Goal: Information Seeking & Learning: Compare options

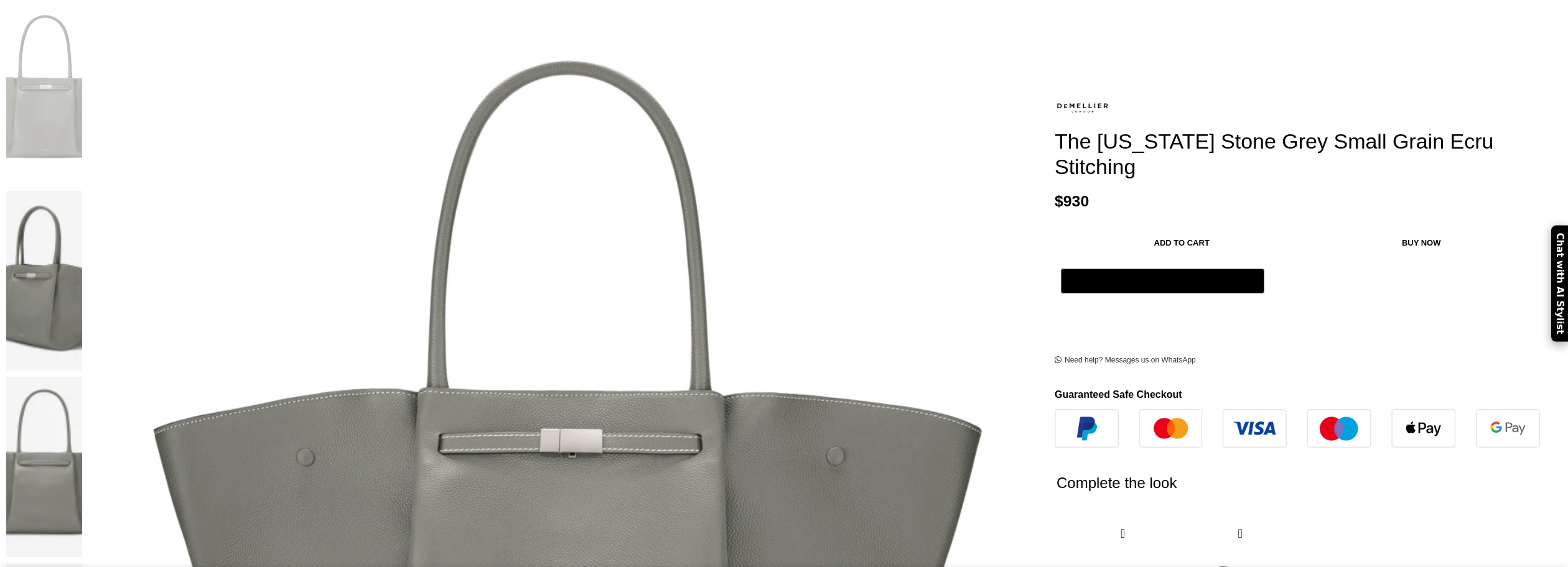
scroll to position [0, 111]
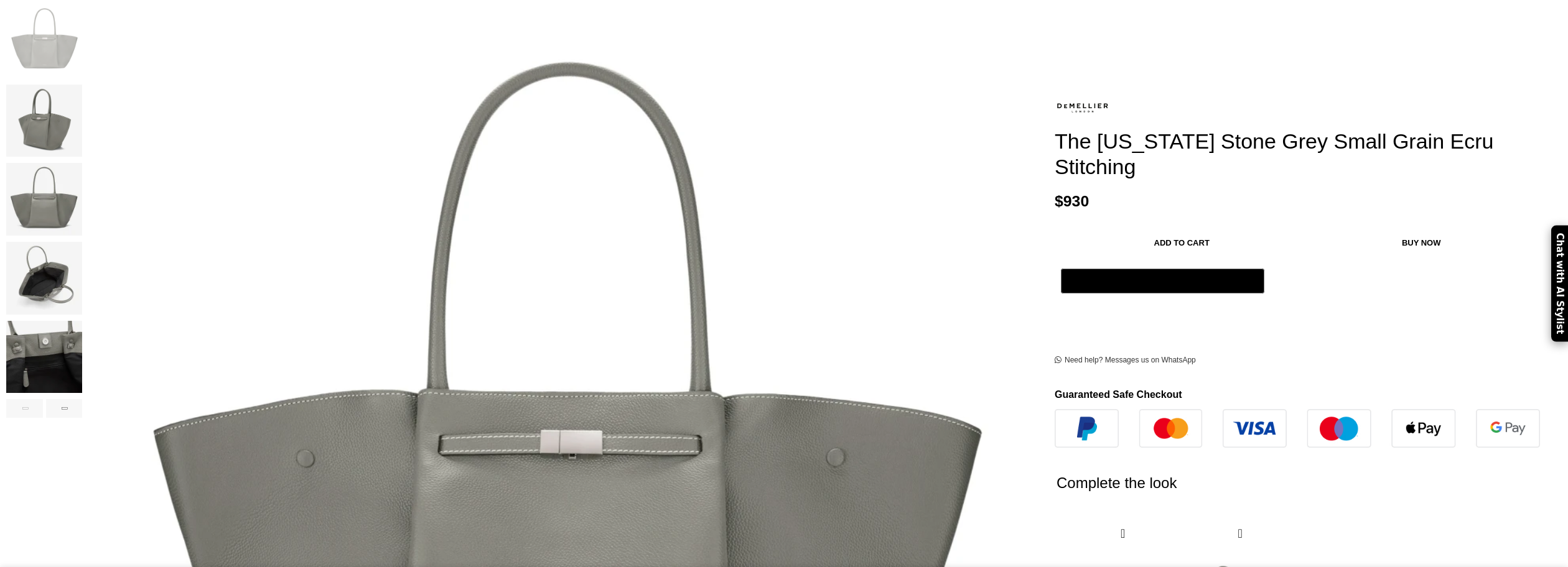
click at [83, 275] on img "4 / 9" at bounding box center [44, 278] width 76 height 73
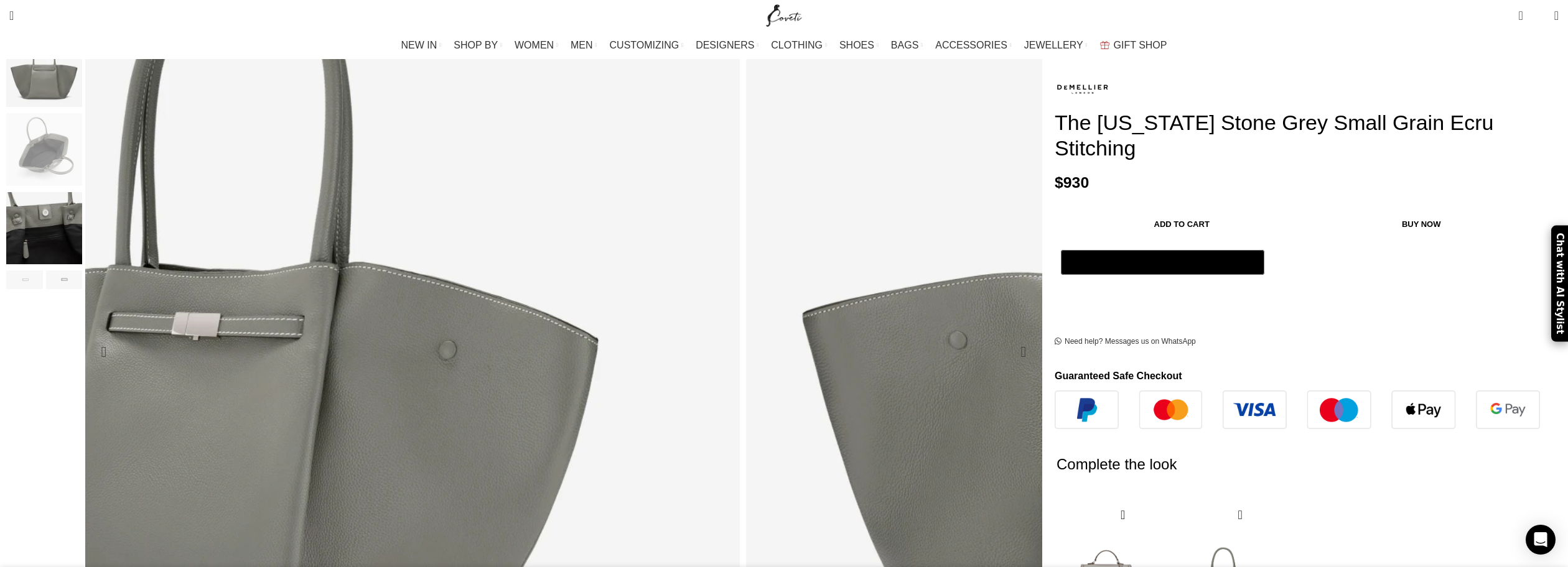
scroll to position [373, 0]
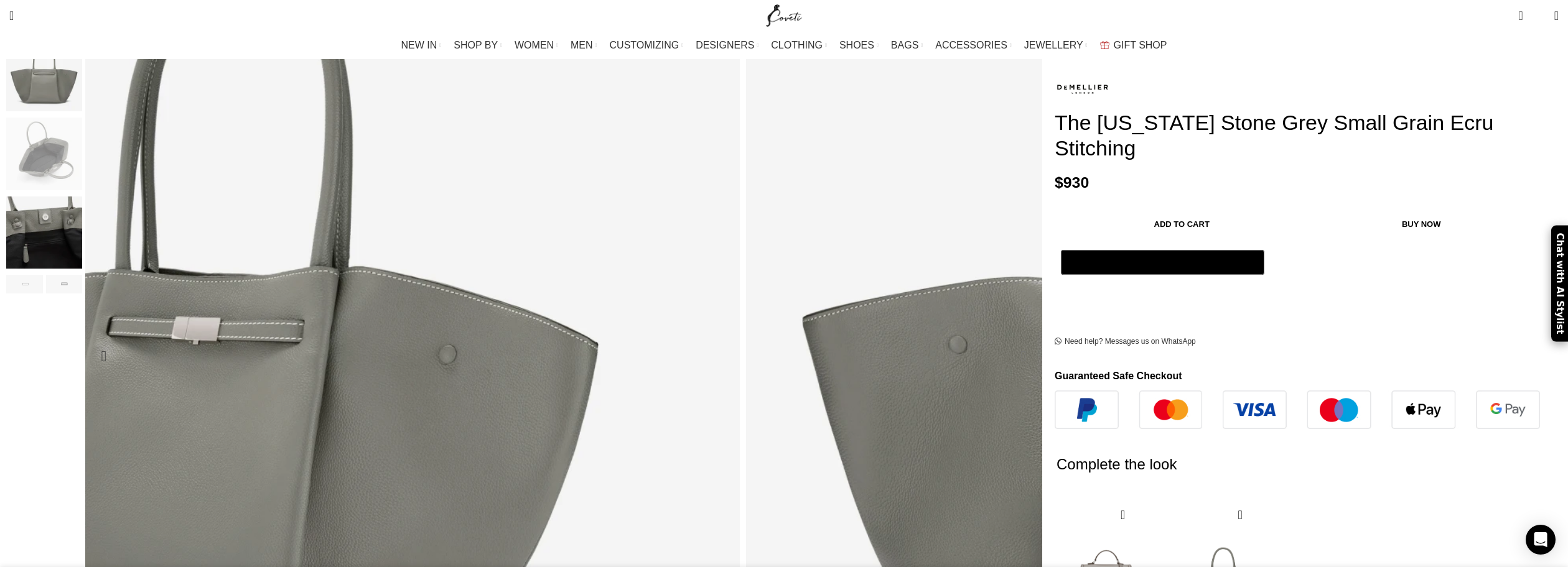
click at [1008, 341] on div "Next slide" at bounding box center [1023, 355] width 31 height 31
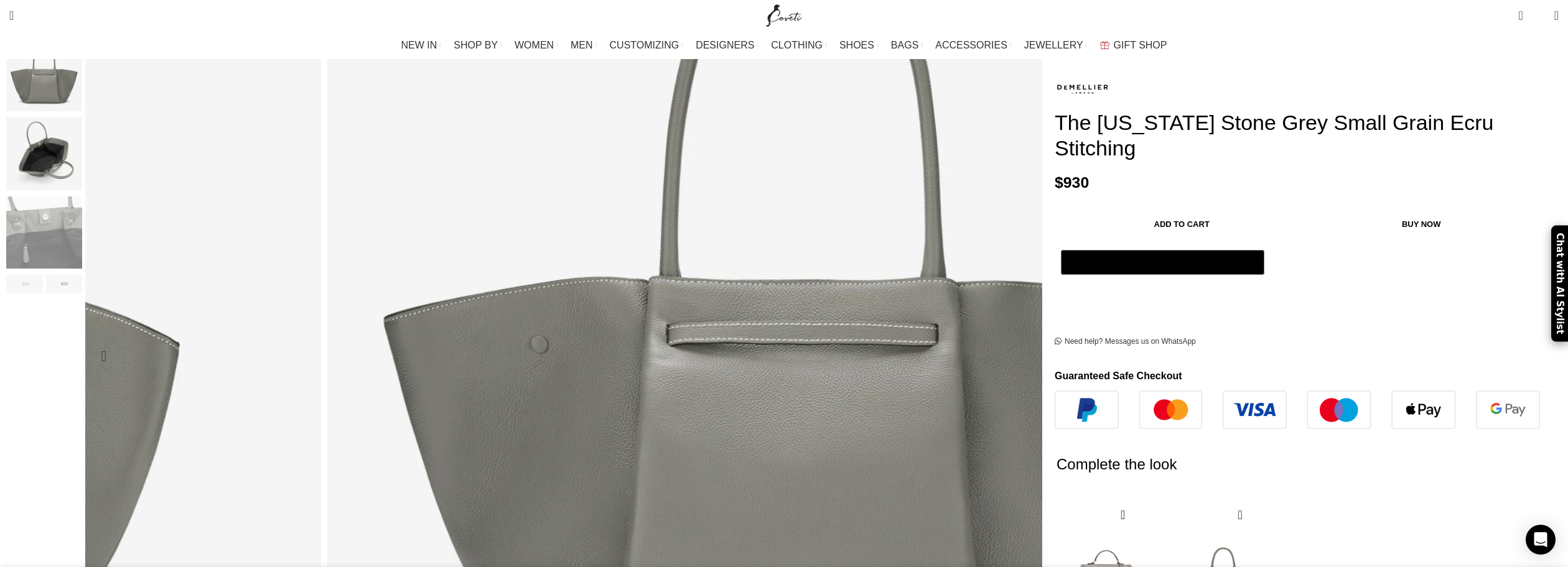
click at [1008, 341] on div "Next slide" at bounding box center [1023, 355] width 31 height 31
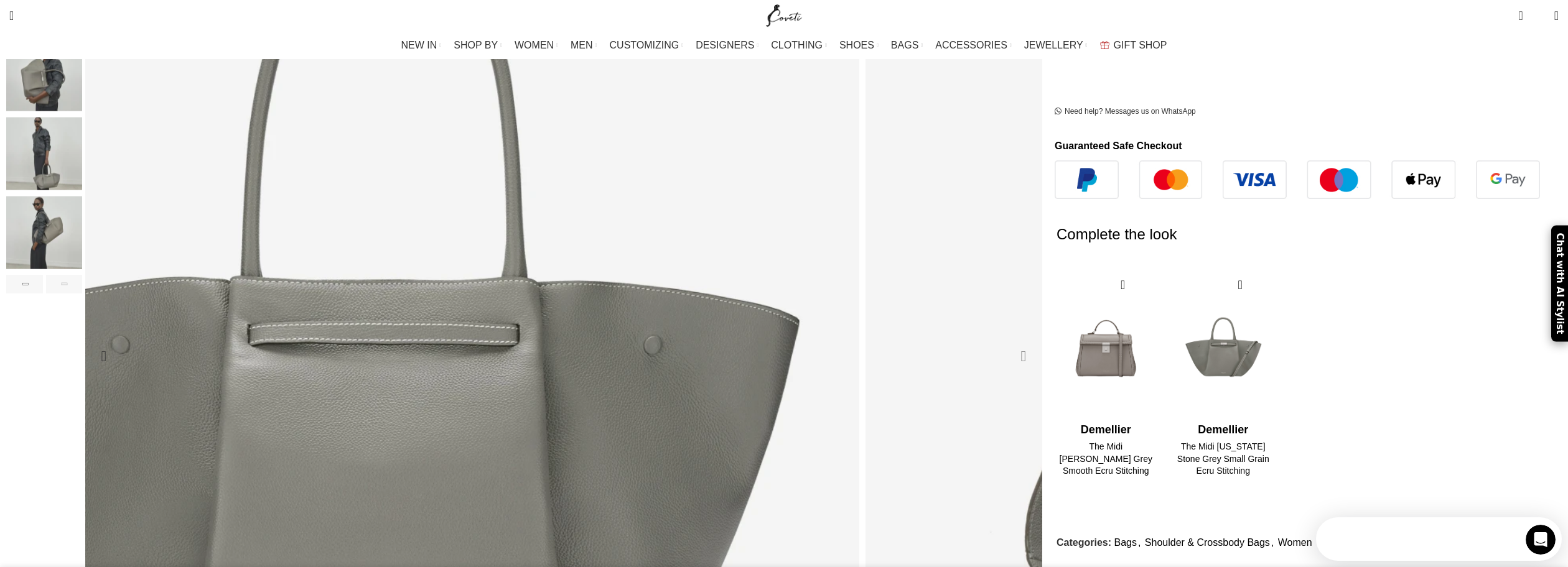
click at [1008, 341] on div "Next slide" at bounding box center [1023, 355] width 31 height 31
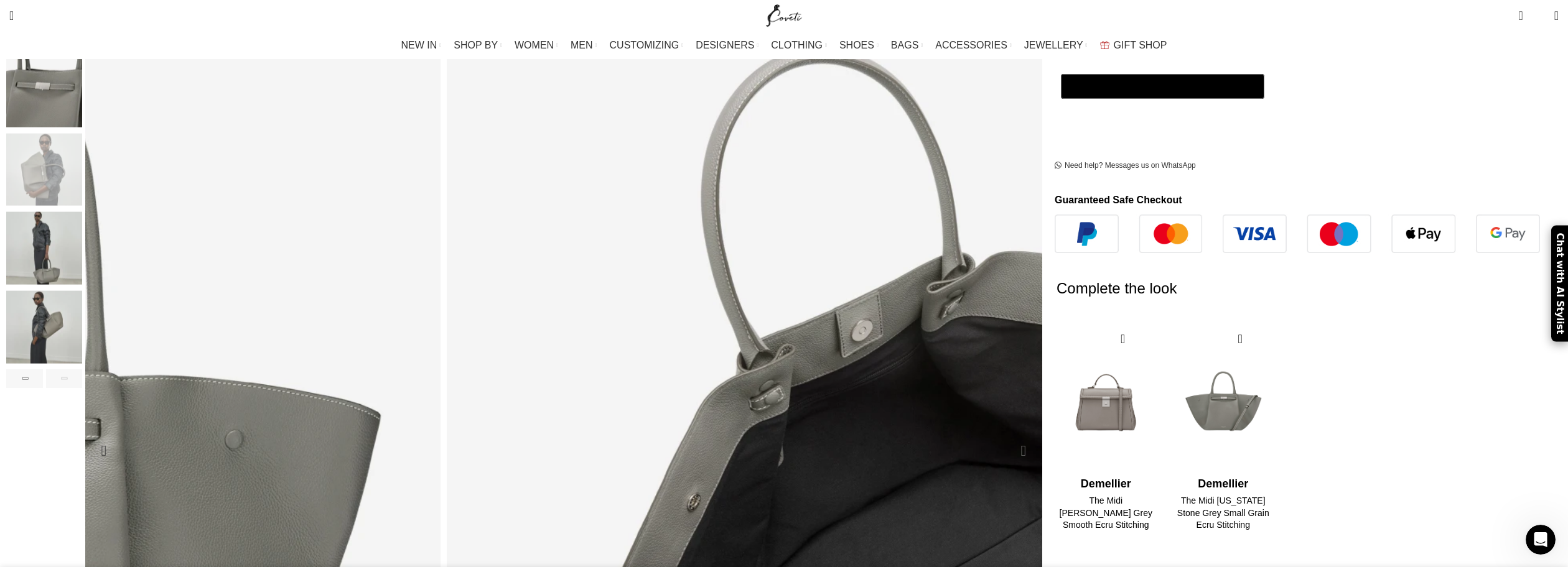
scroll to position [248, 0]
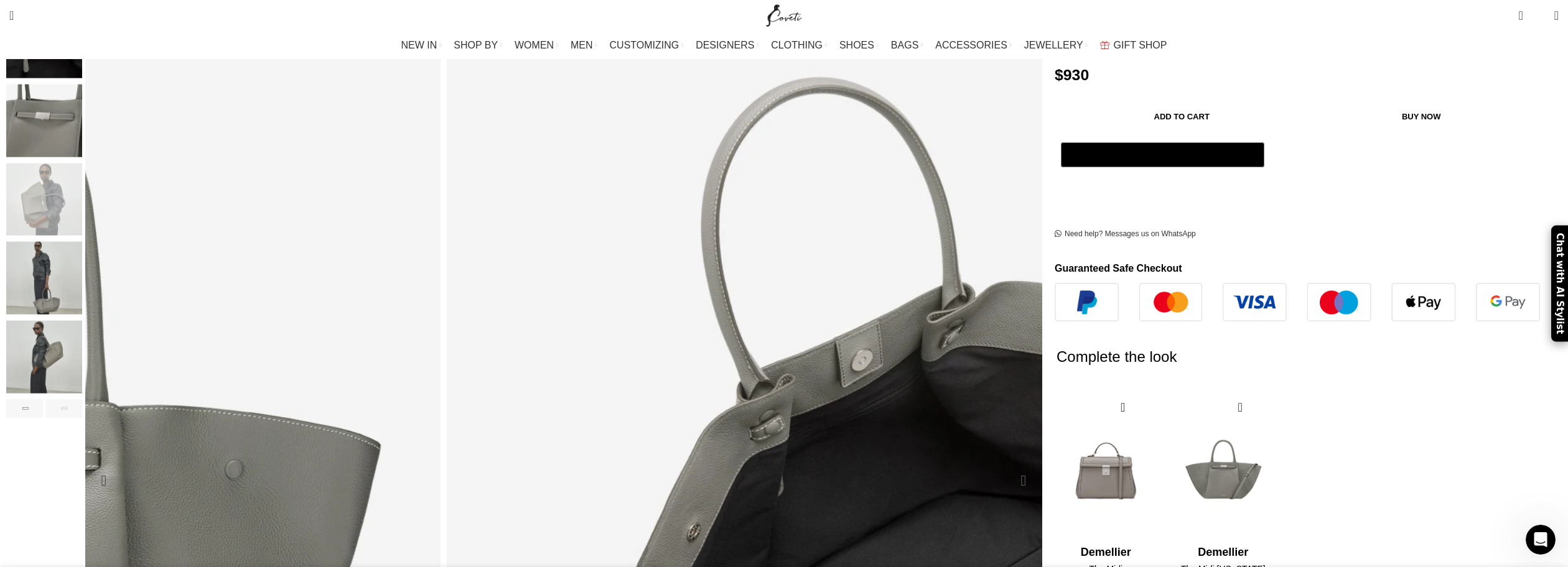
click at [1008, 465] on div "Next slide" at bounding box center [1023, 480] width 31 height 31
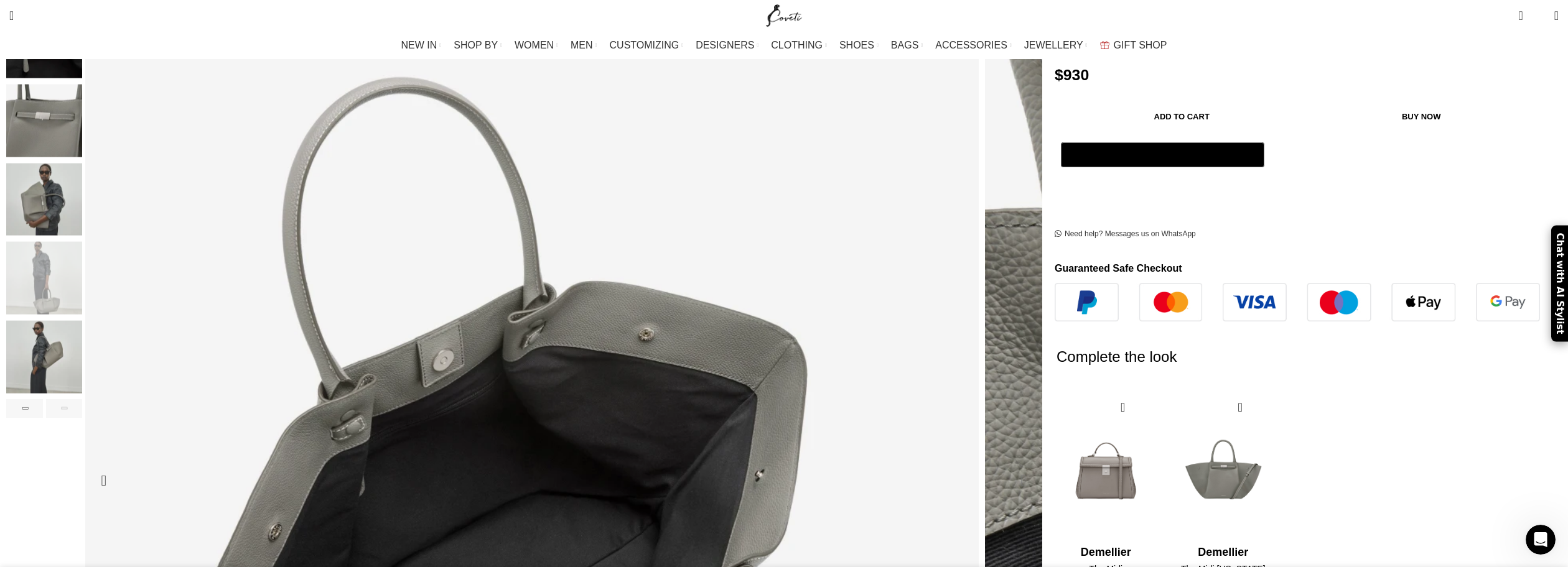
click at [1008, 465] on div "Next slide" at bounding box center [1023, 480] width 31 height 31
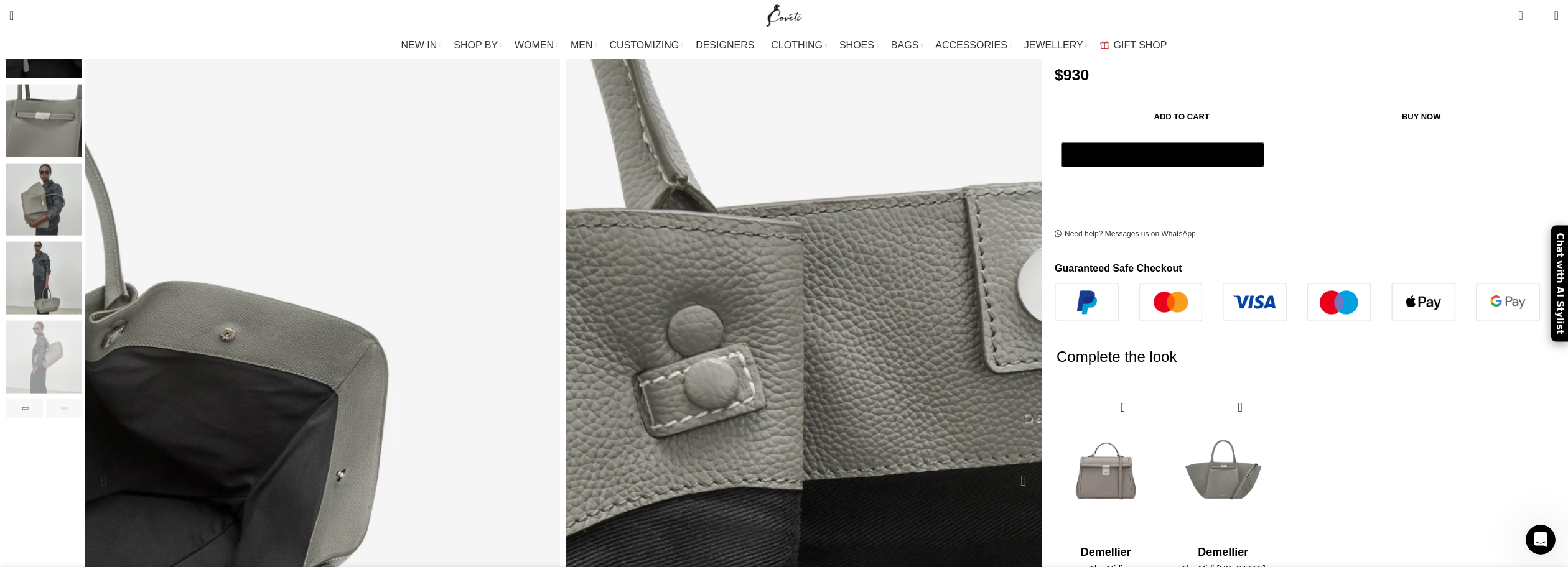
click at [1008, 465] on div "Next slide" at bounding box center [1023, 480] width 31 height 31
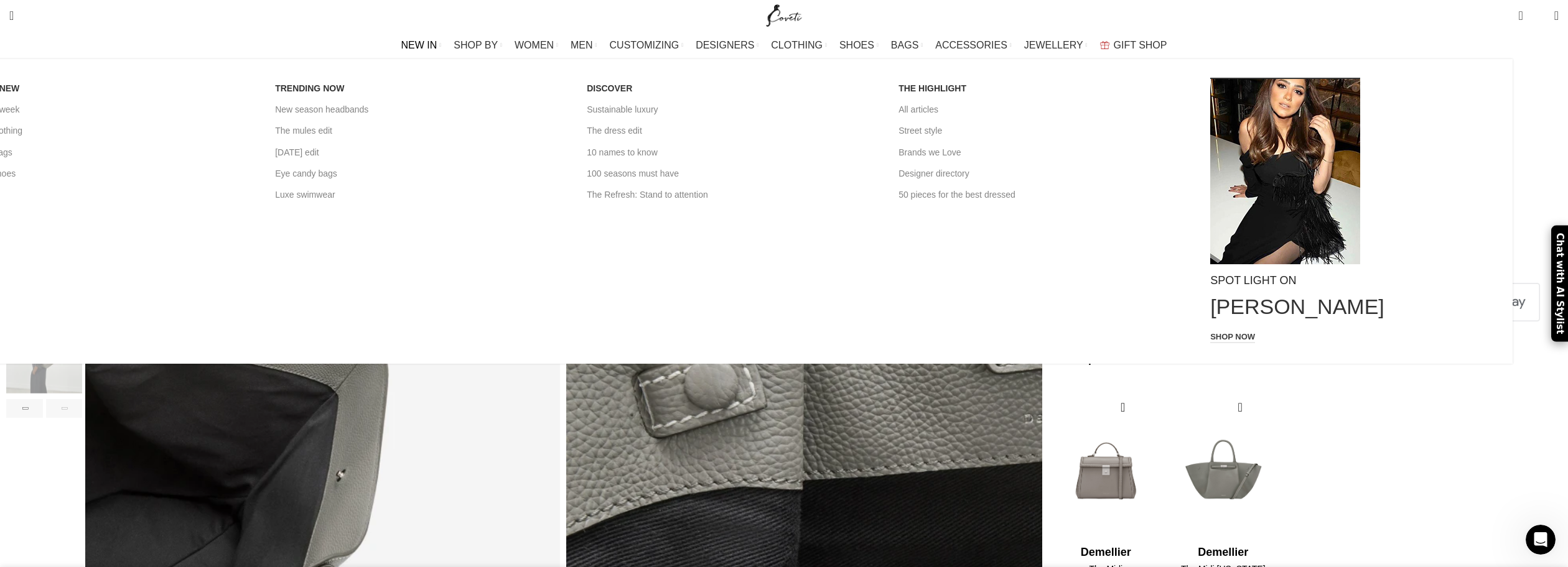
click at [437, 45] on span "NEW IN" at bounding box center [419, 45] width 36 height 11
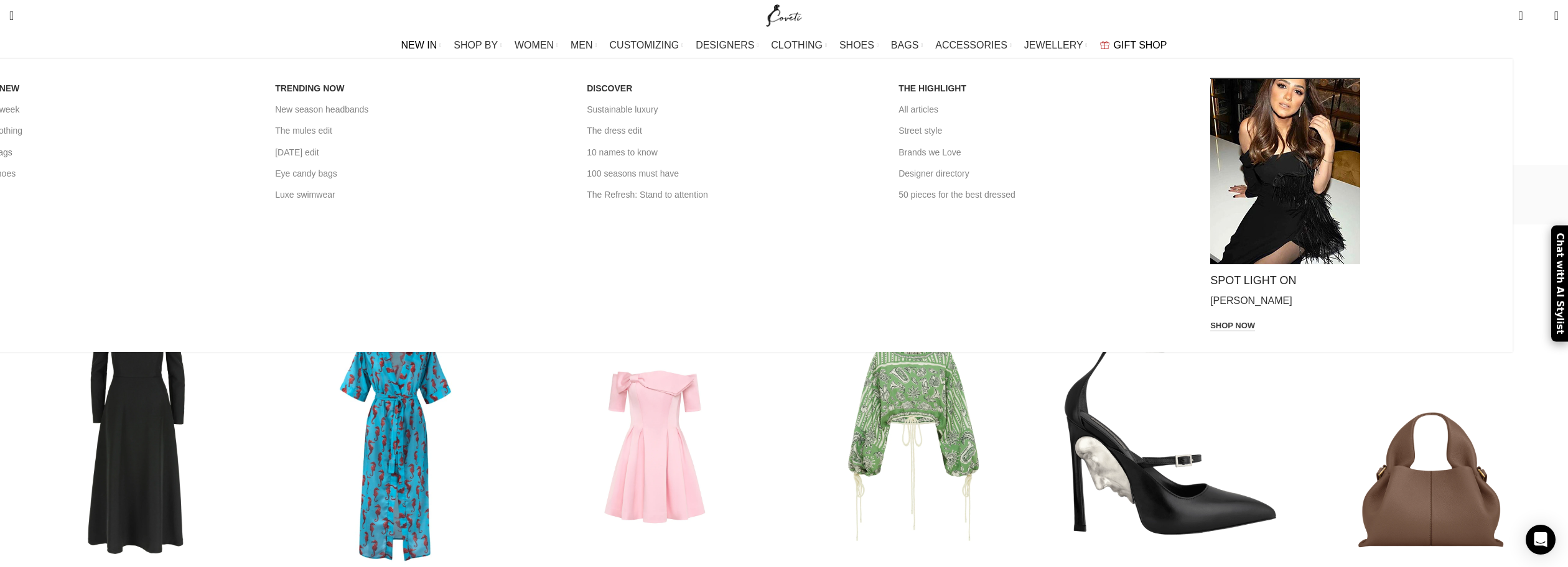
click at [256, 154] on link "New in Bags" at bounding box center [110, 153] width 293 height 21
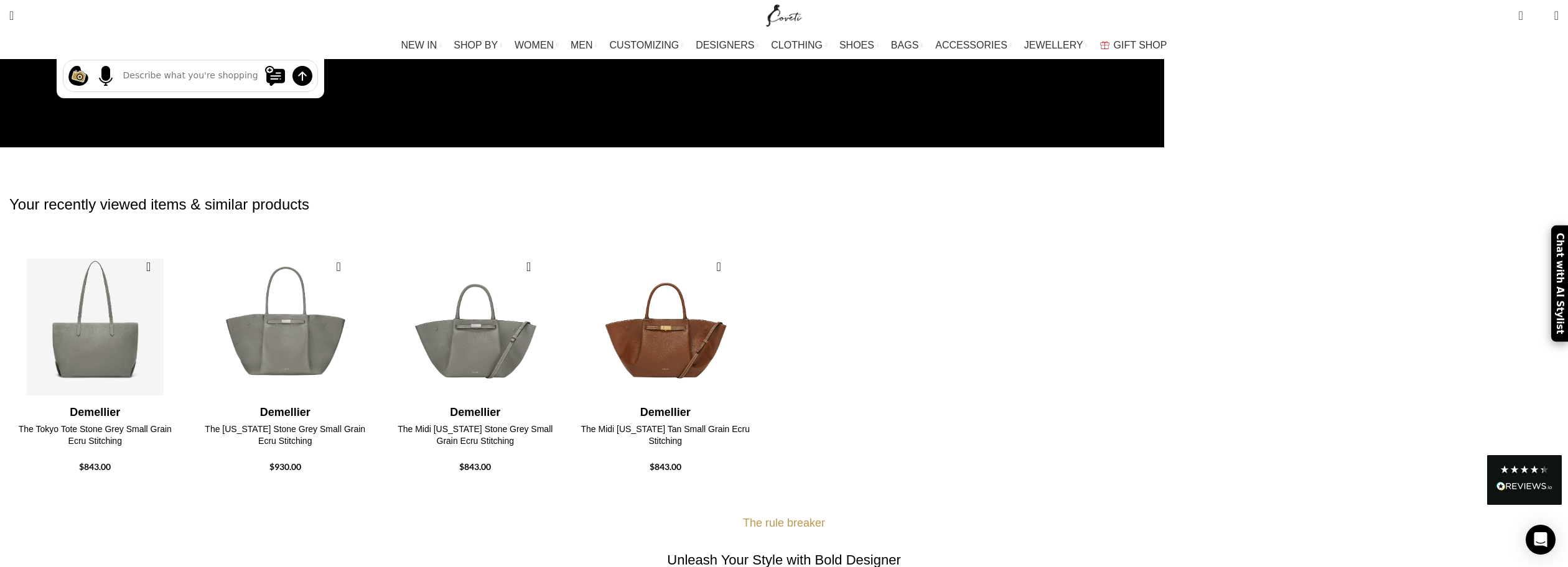
scroll to position [498, 0]
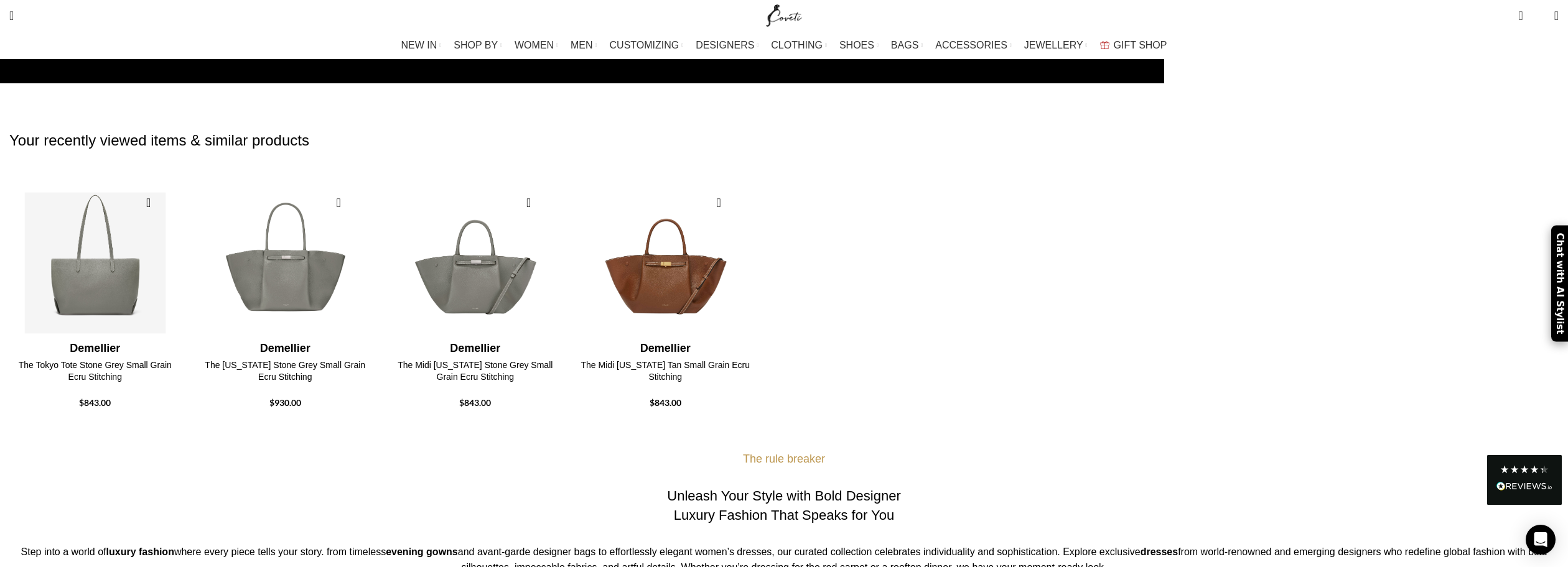
click at [183, 269] on img "1 / 4" at bounding box center [95, 262] width 176 height 154
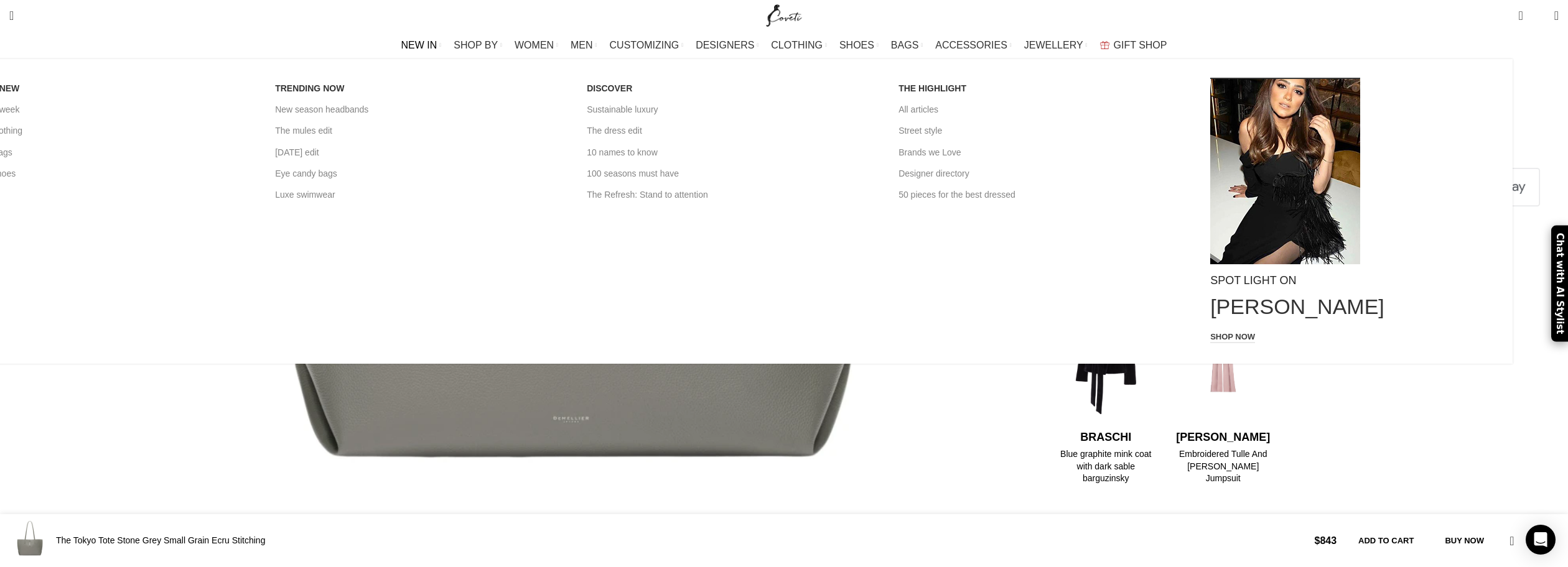
scroll to position [0, 132]
click at [256, 147] on link "New in Bags" at bounding box center [110, 153] width 293 height 21
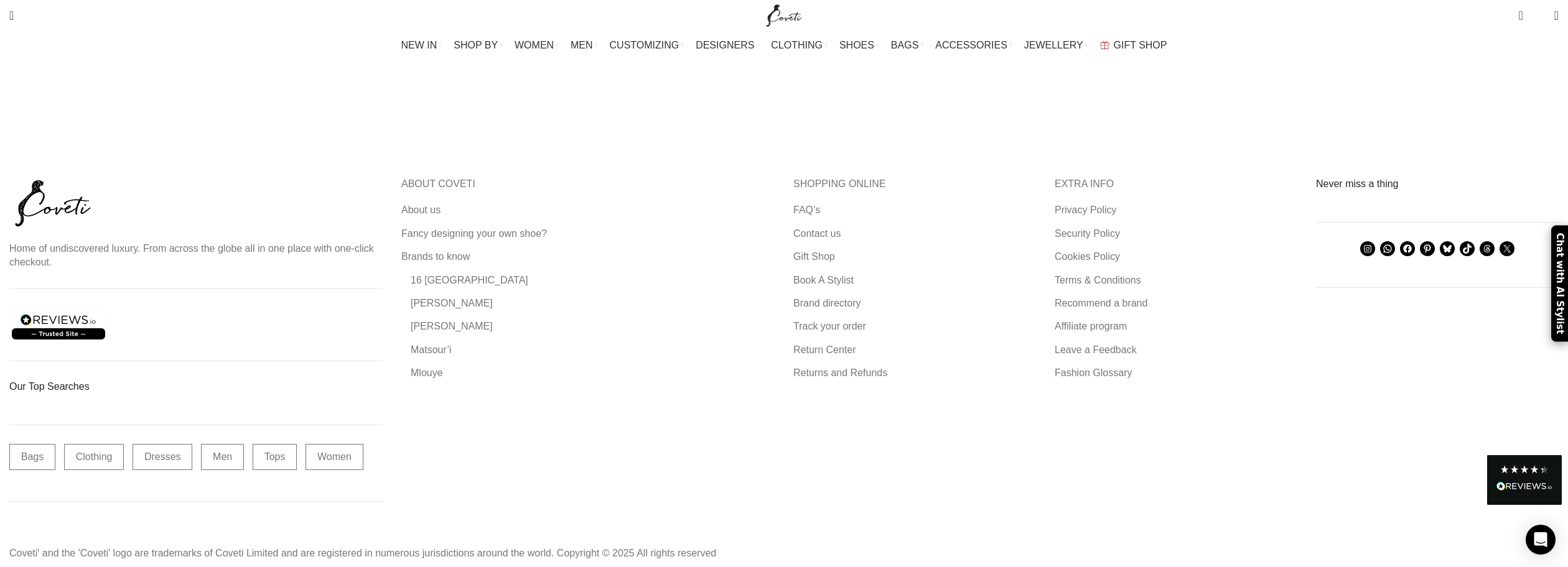
scroll to position [4285, 0]
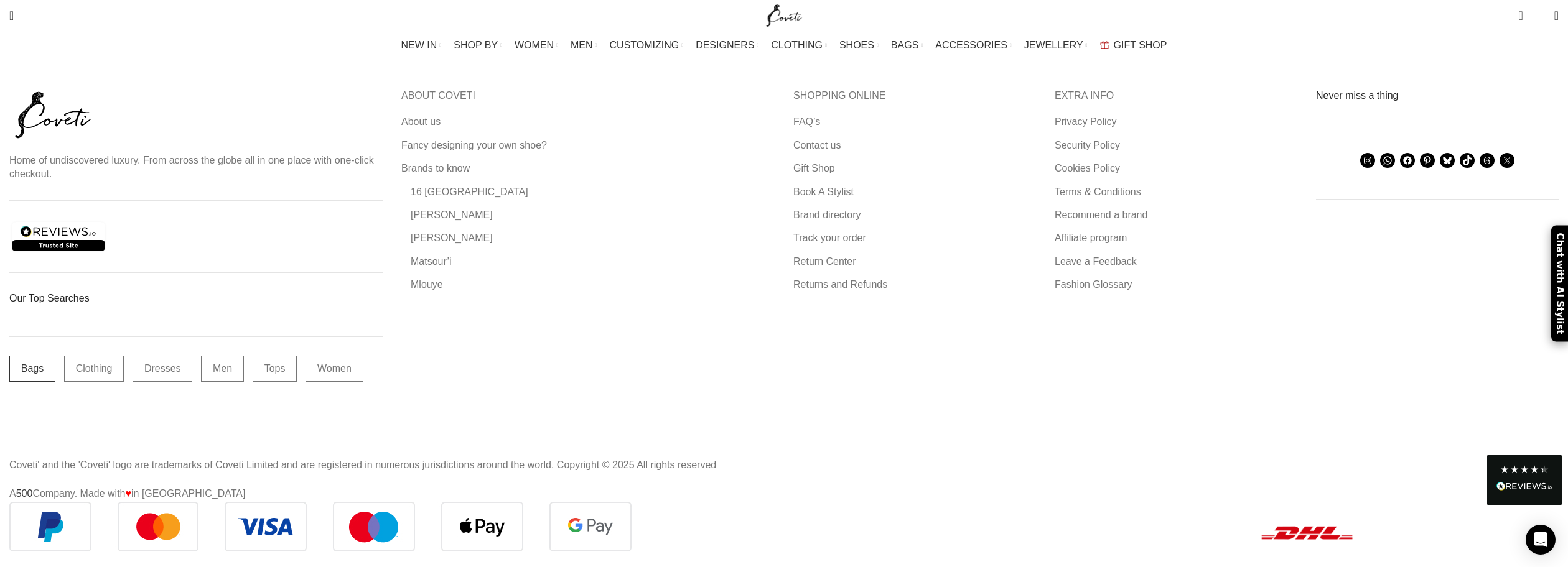
click at [55, 356] on link "Bags" at bounding box center [32, 370] width 46 height 26
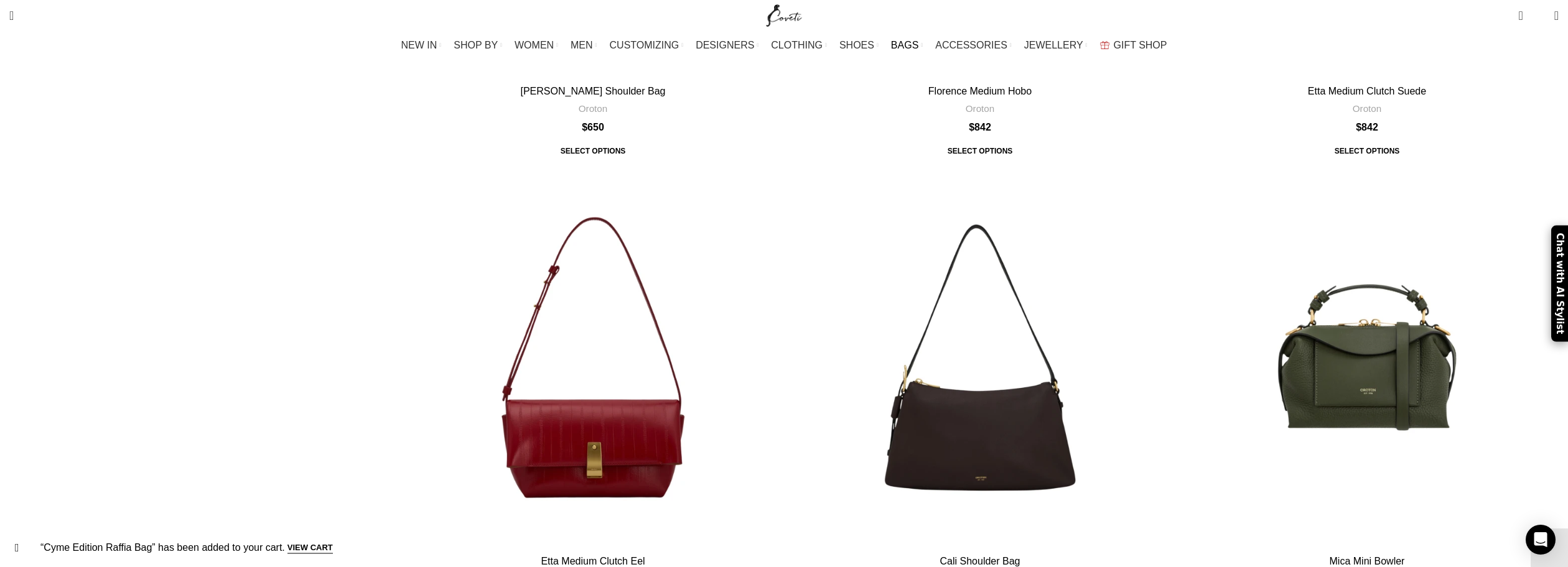
scroll to position [4354, 0]
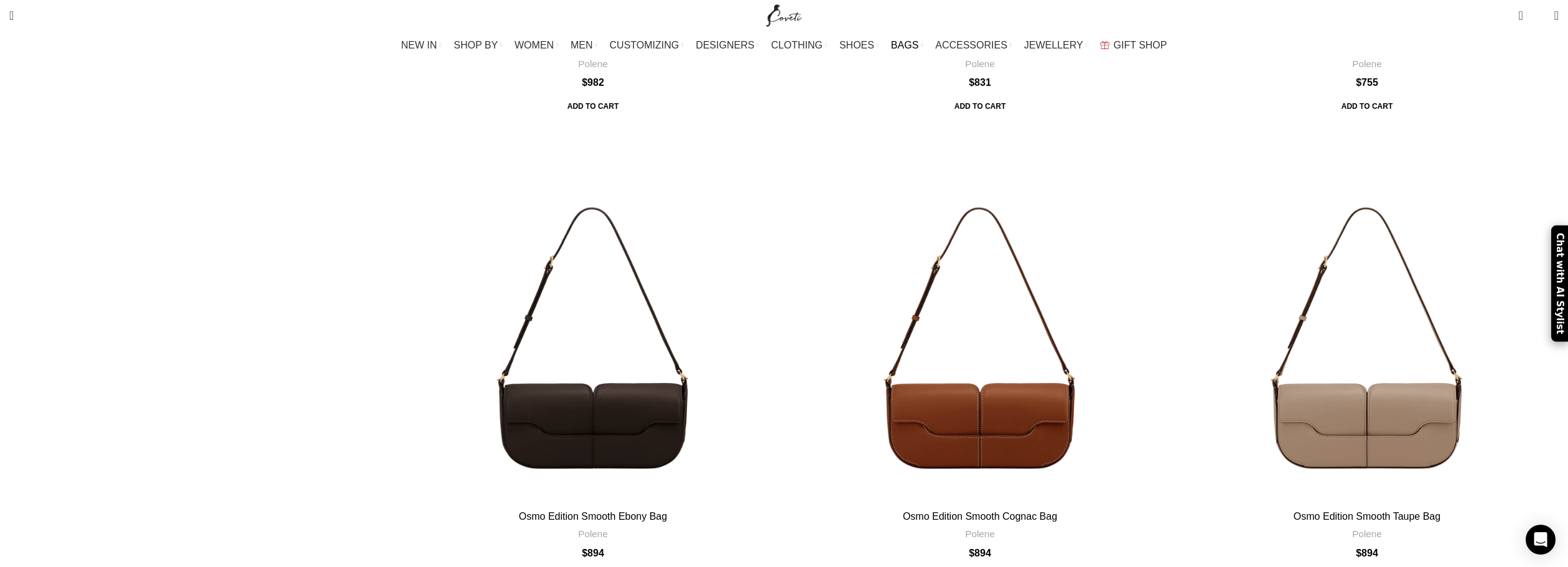
scroll to position [3909, 0]
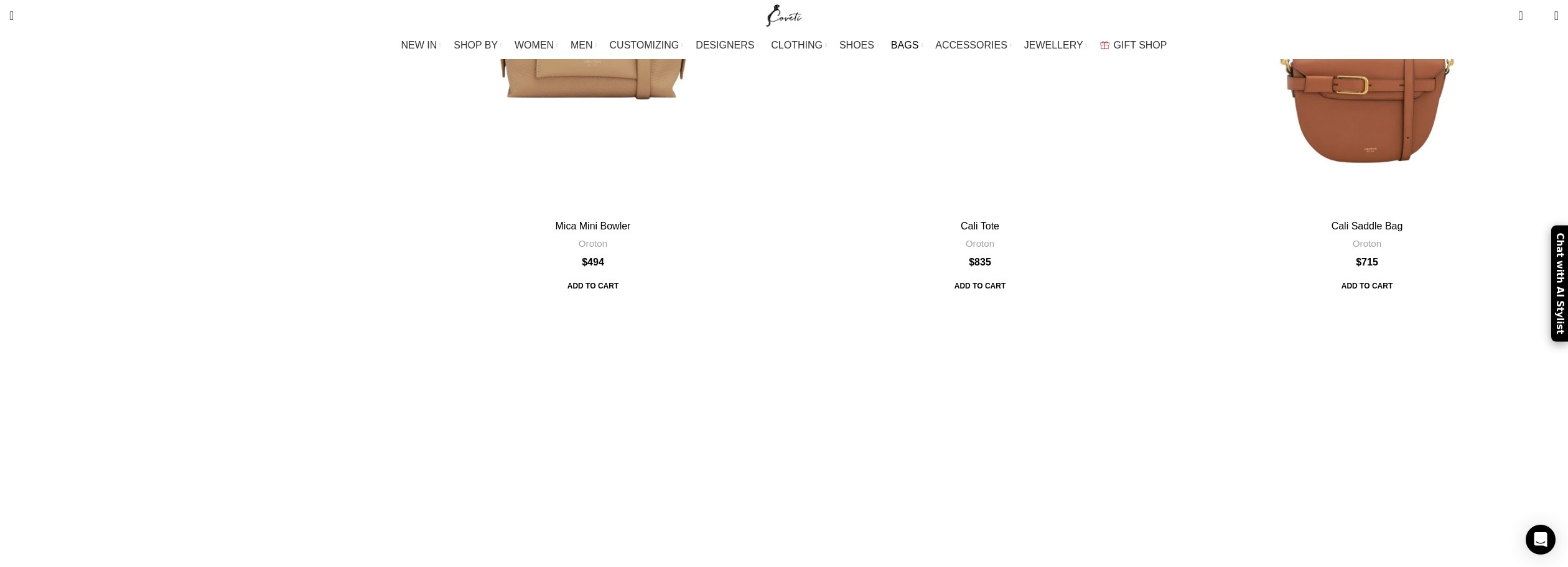
scroll to position [3785, 0]
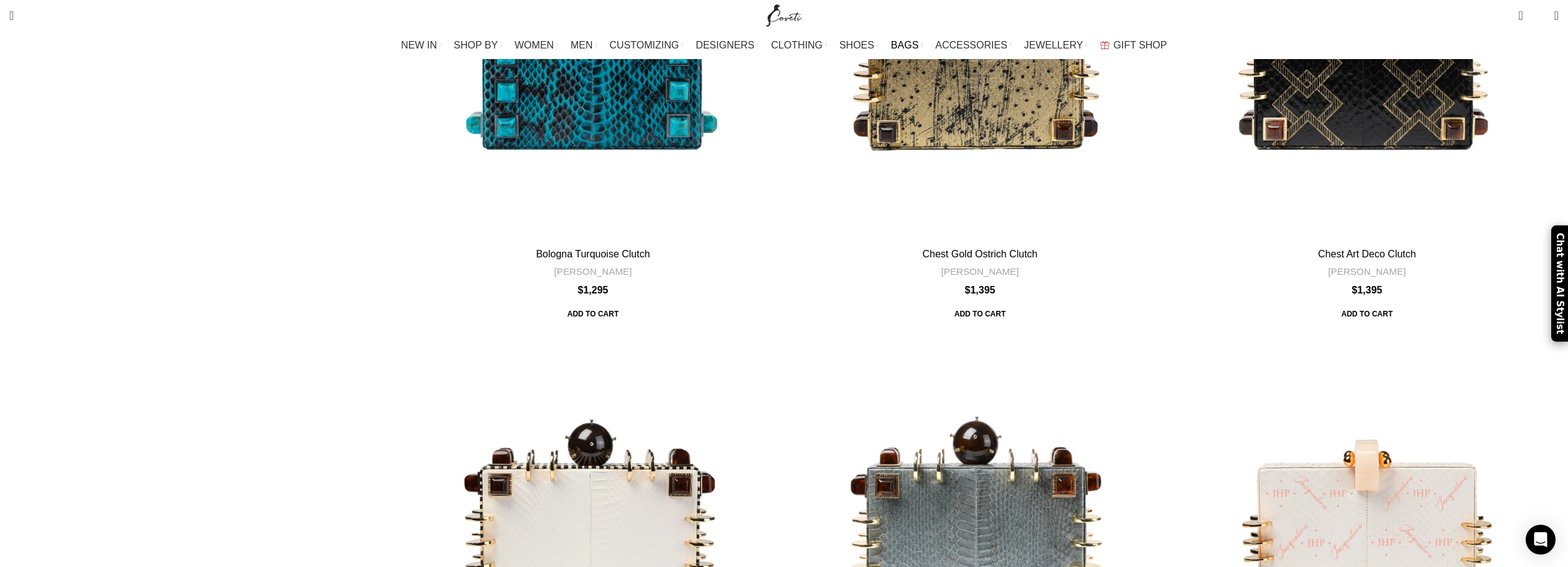
scroll to position [3909, 0]
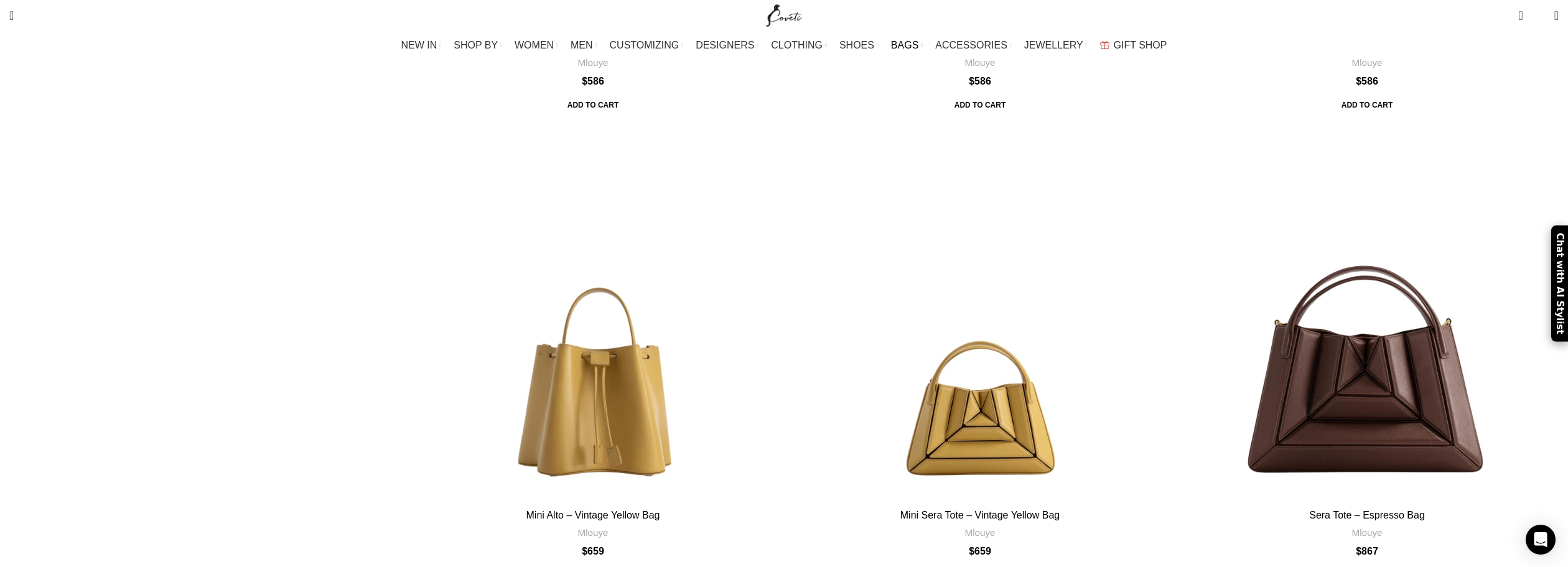
scroll to position [3535, 0]
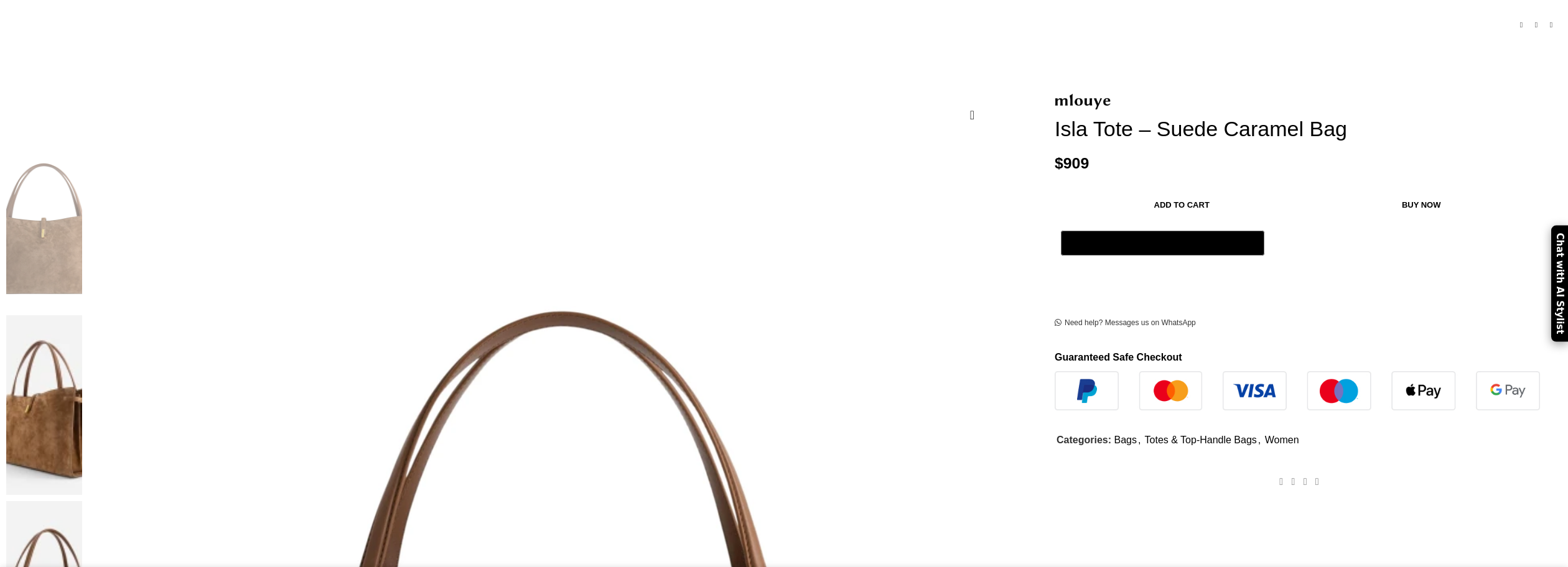
click at [83, 315] on img at bounding box center [44, 406] width 76 height 181
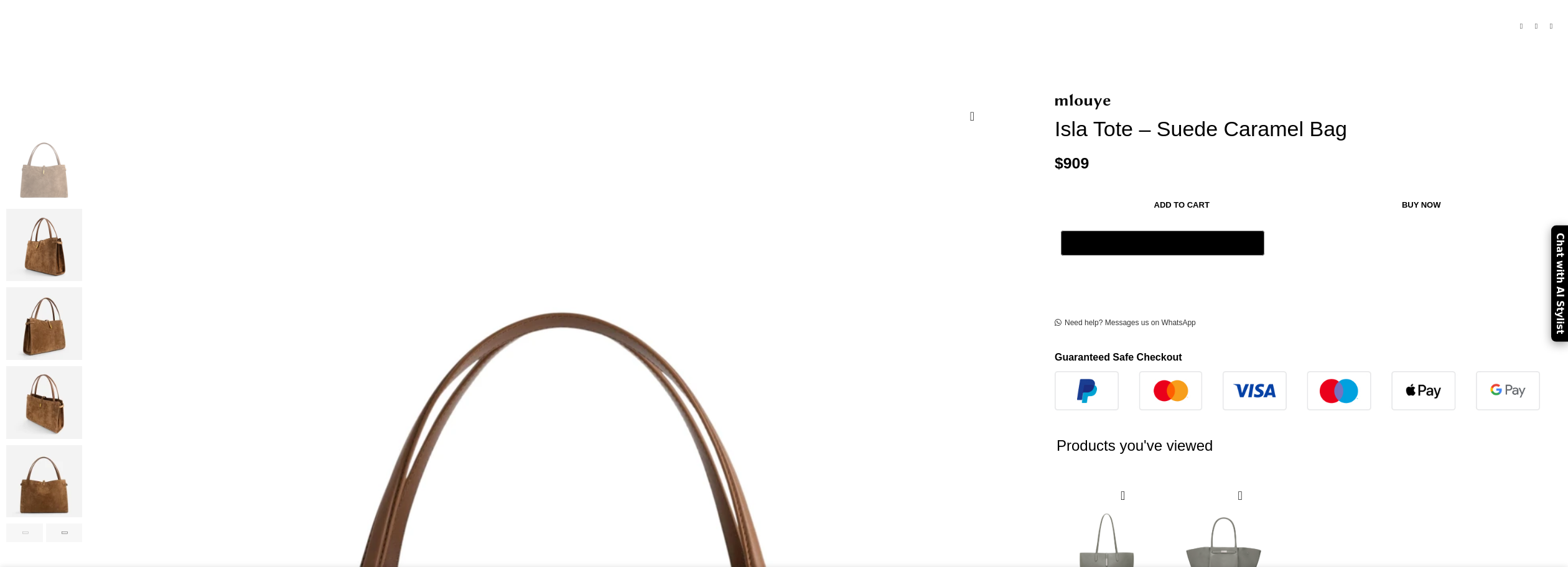
click at [83, 405] on img "4 / 9" at bounding box center [44, 402] width 76 height 73
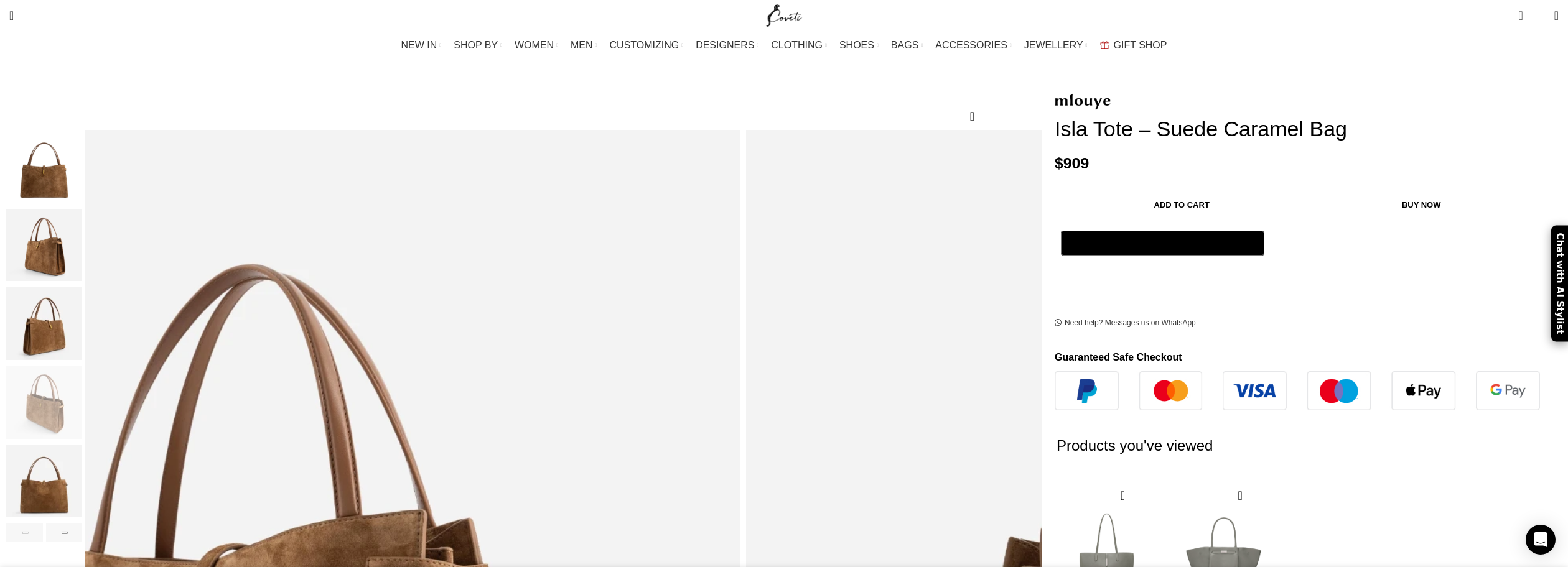
scroll to position [373, 0]
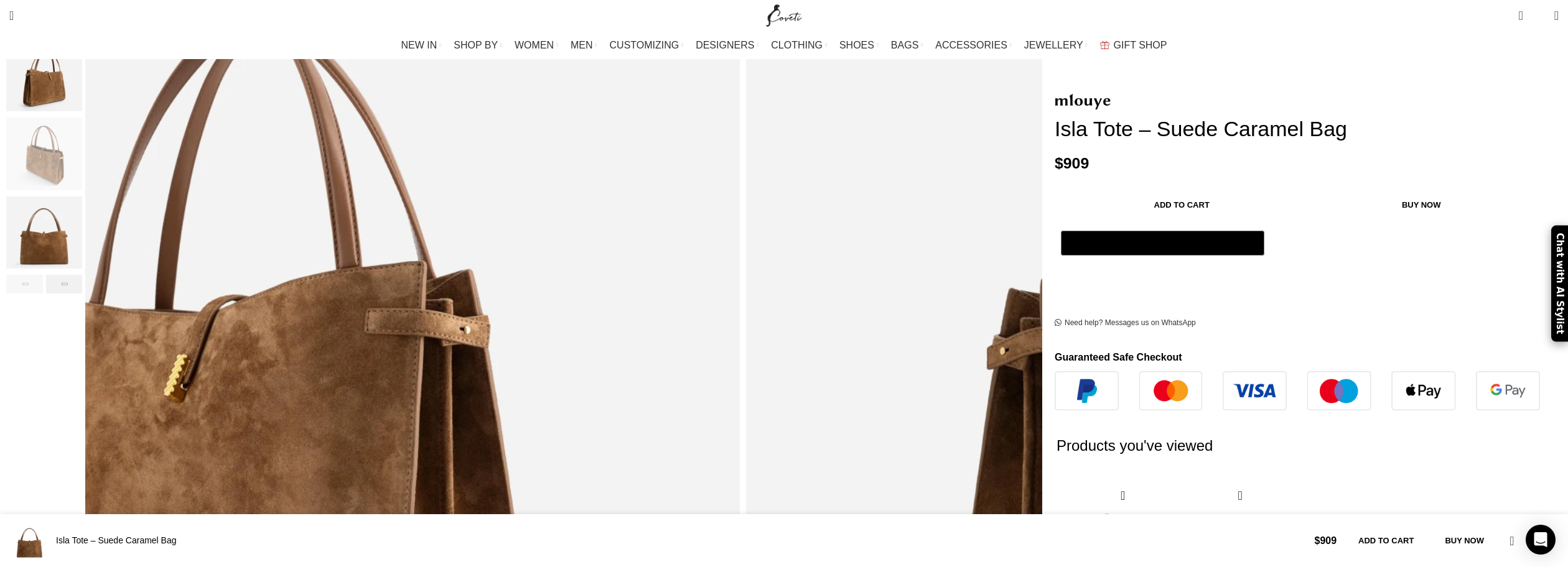
click at [83, 275] on div "Next slide" at bounding box center [64, 284] width 37 height 18
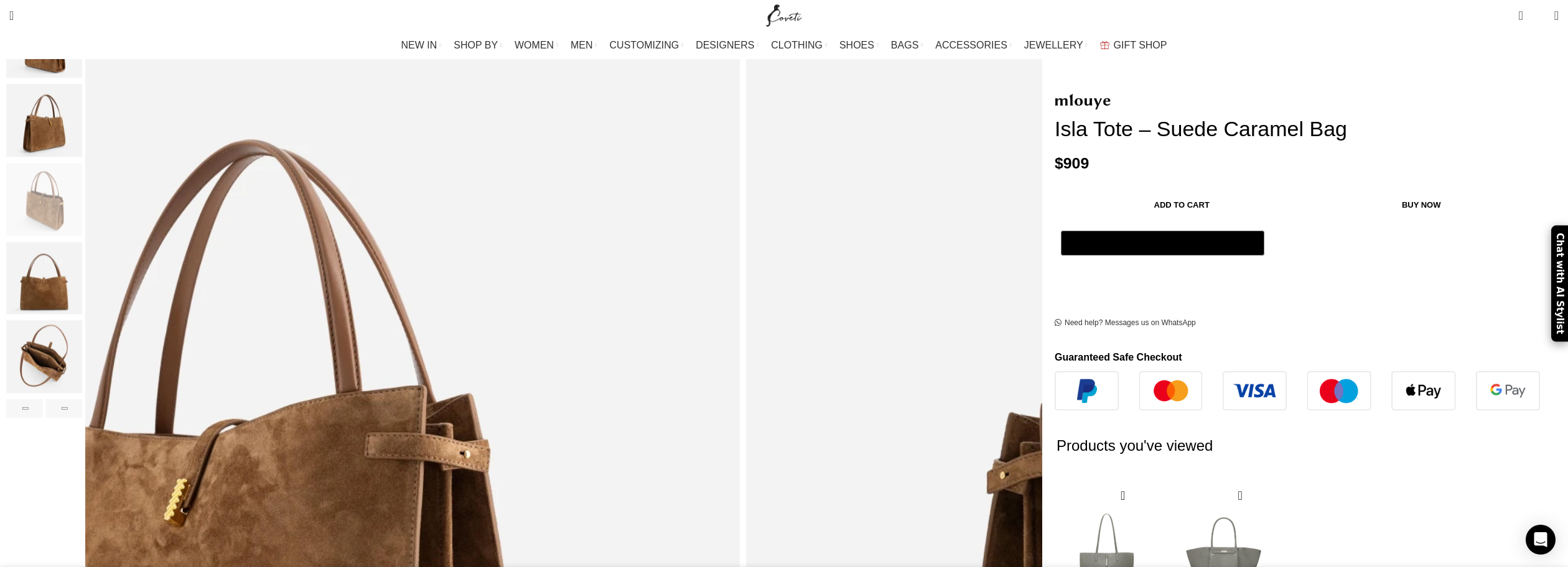
scroll to position [0, 786]
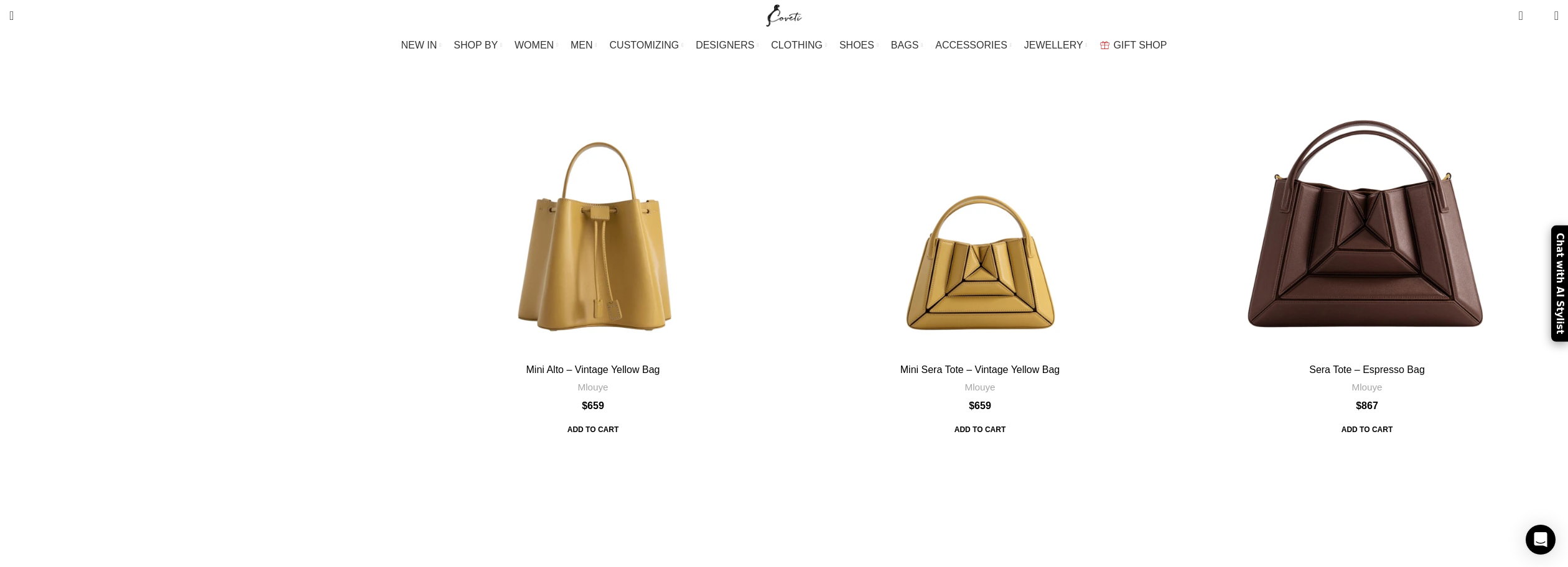
scroll to position [4282, 0]
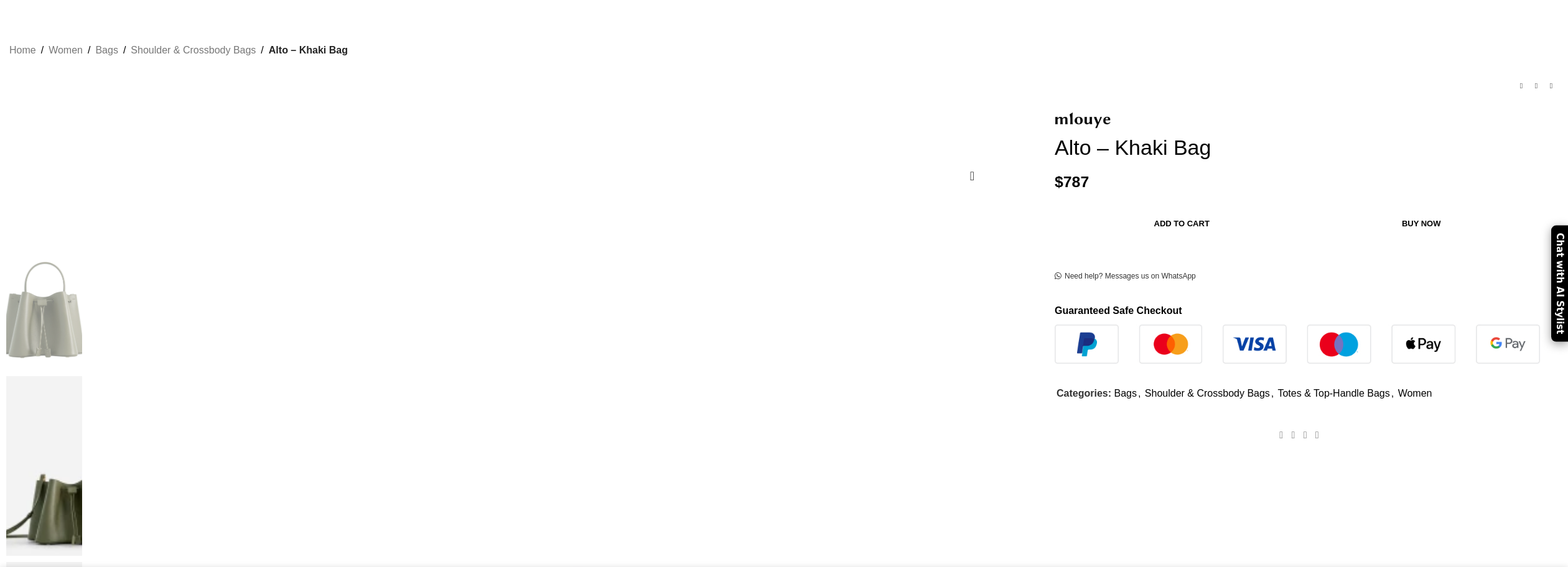
scroll to position [373, 0]
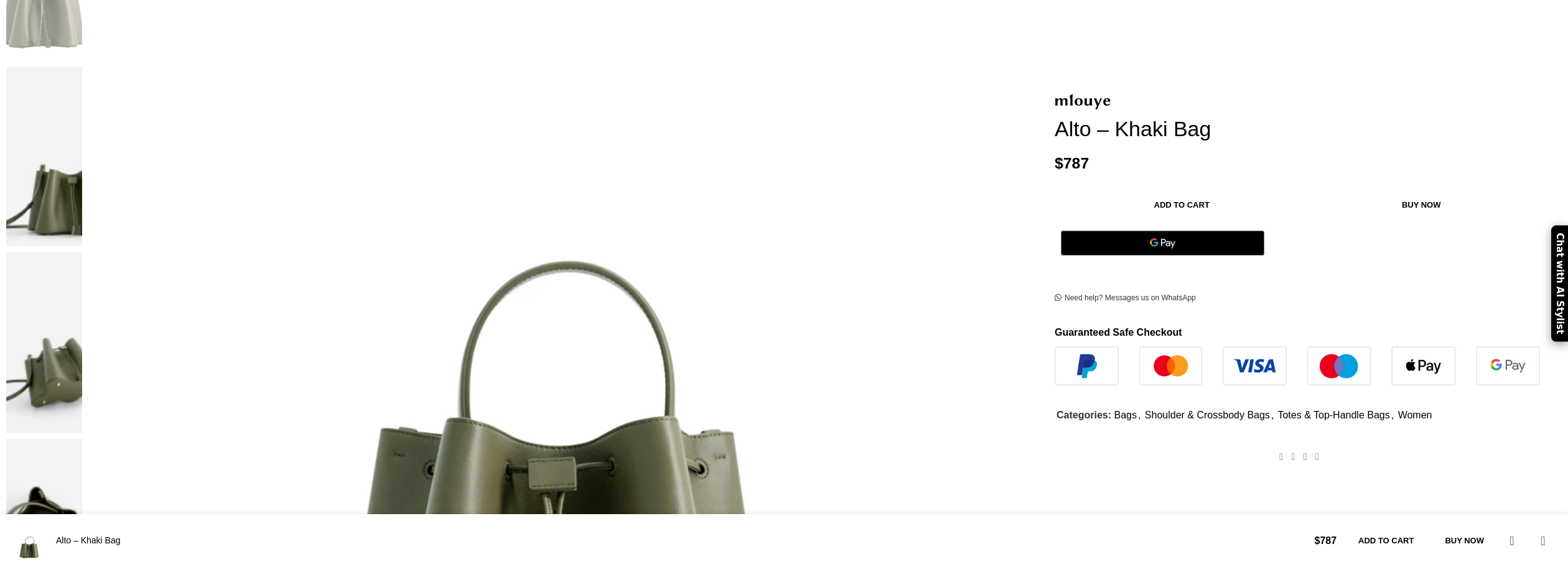
click at [83, 439] on img at bounding box center [44, 529] width 76 height 181
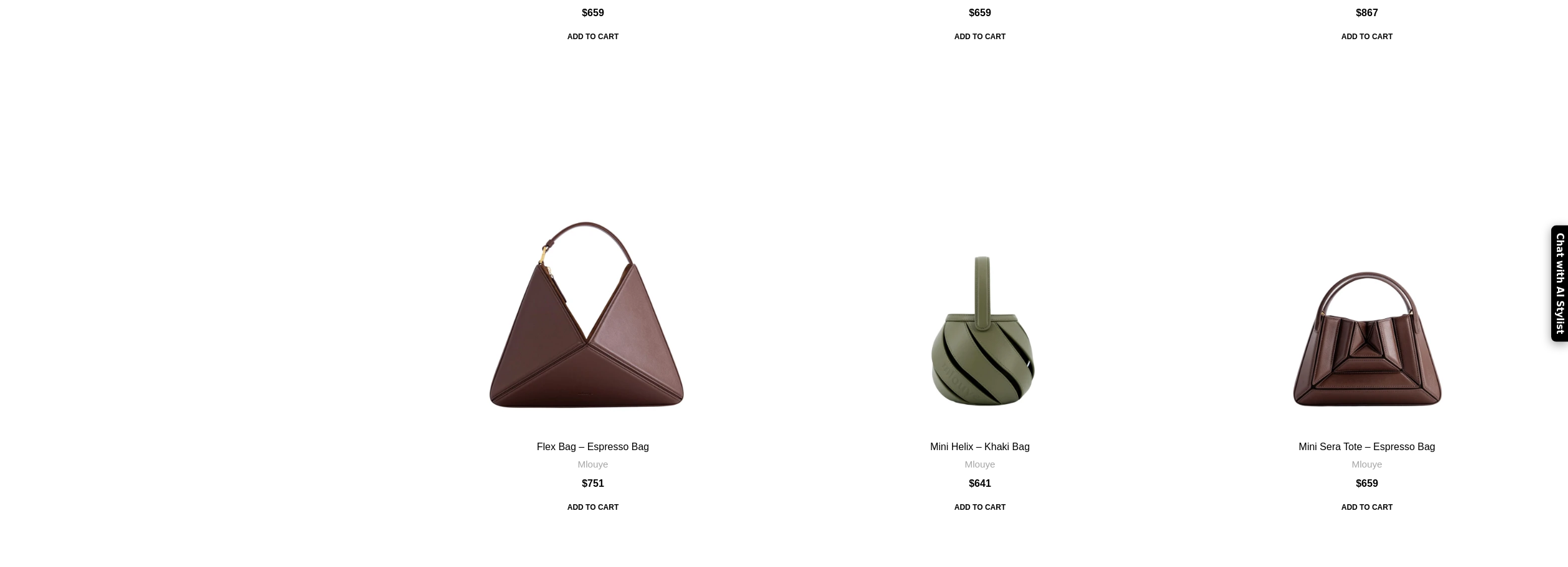
scroll to position [4034, 0]
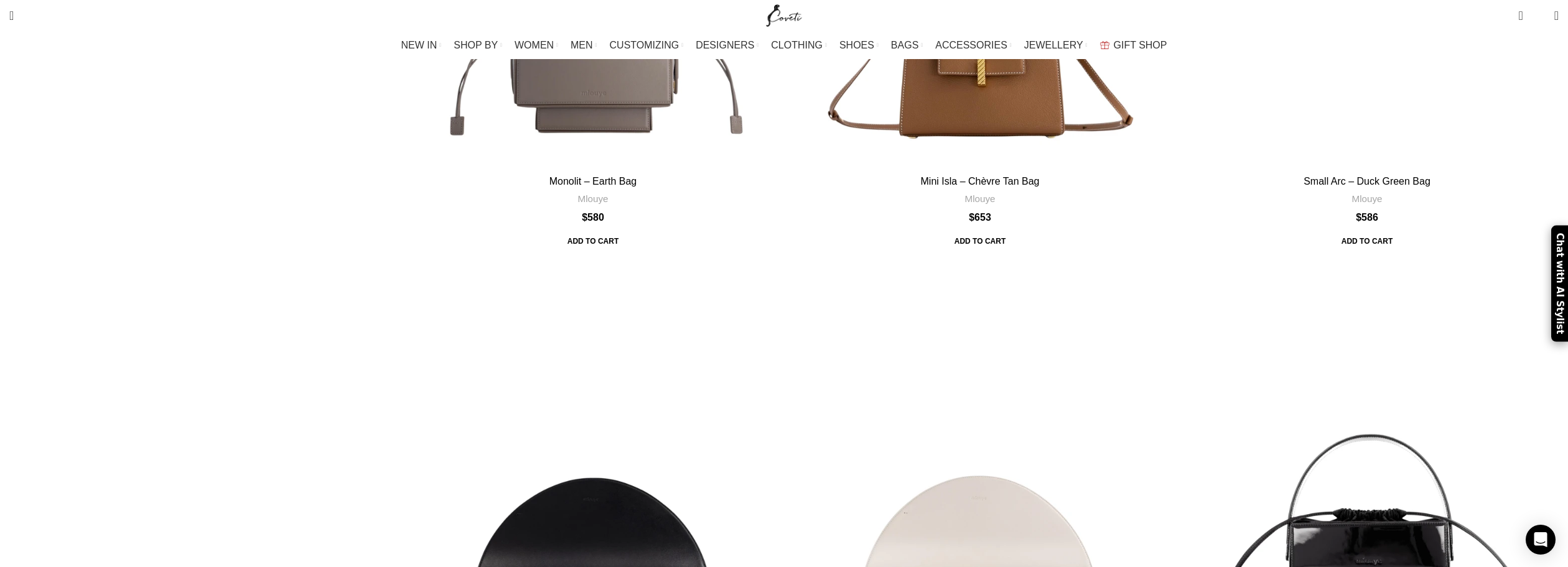
scroll to position [2914, 0]
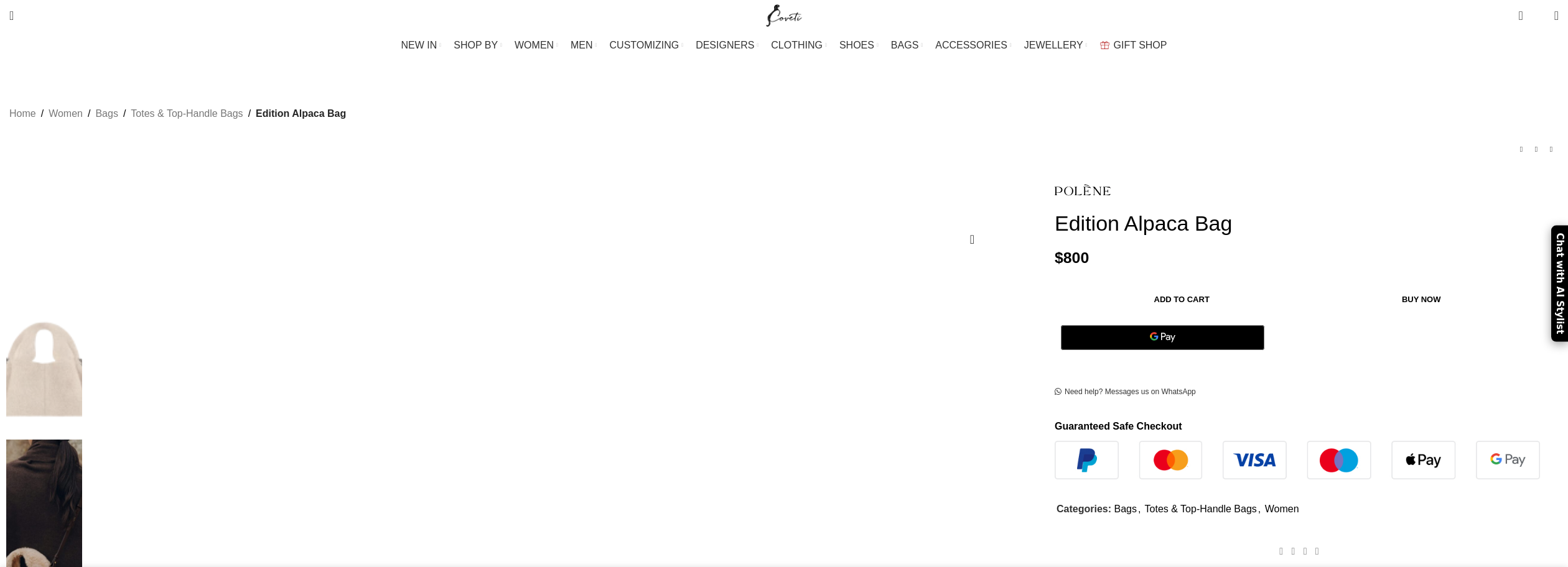
scroll to position [248, 0]
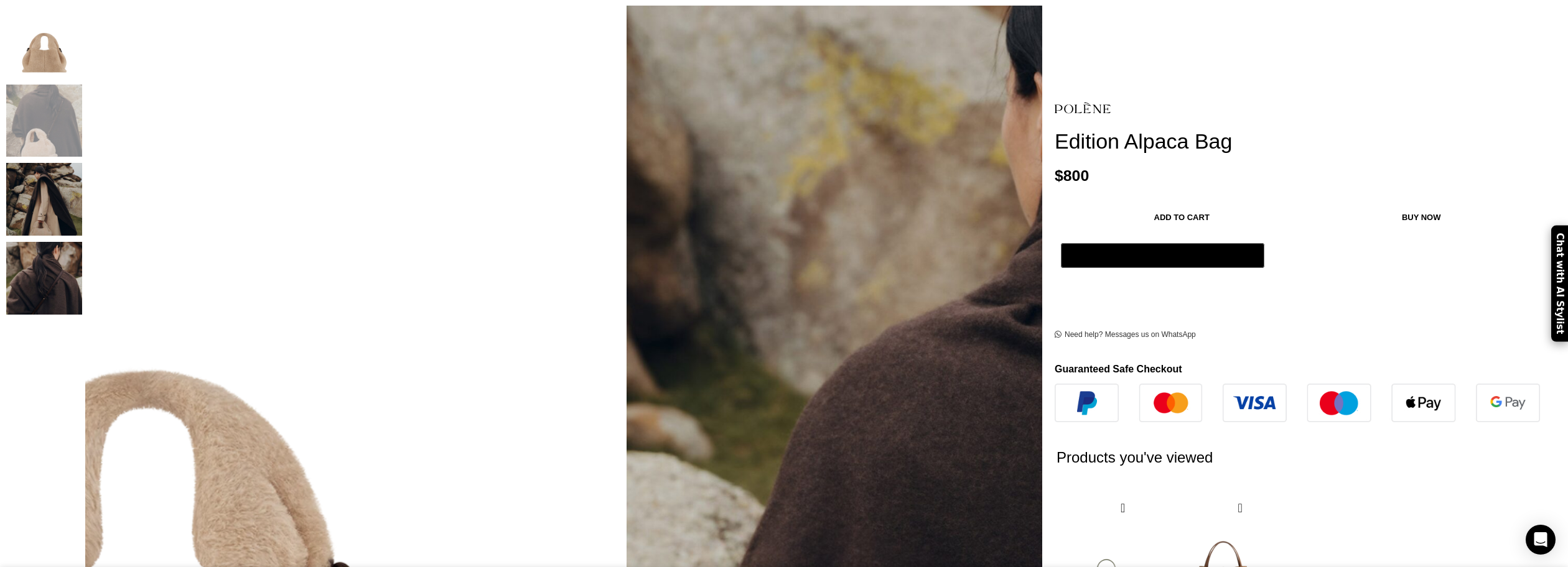
scroll to position [0, 132]
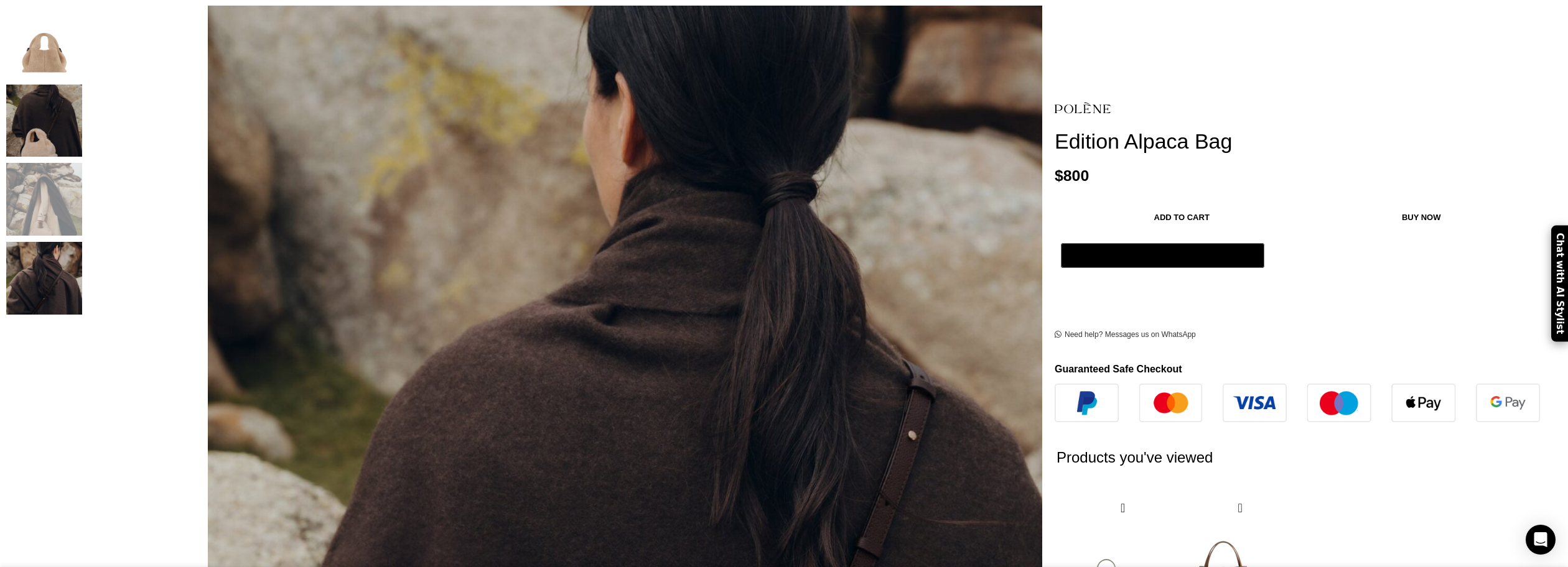
scroll to position [0, 262]
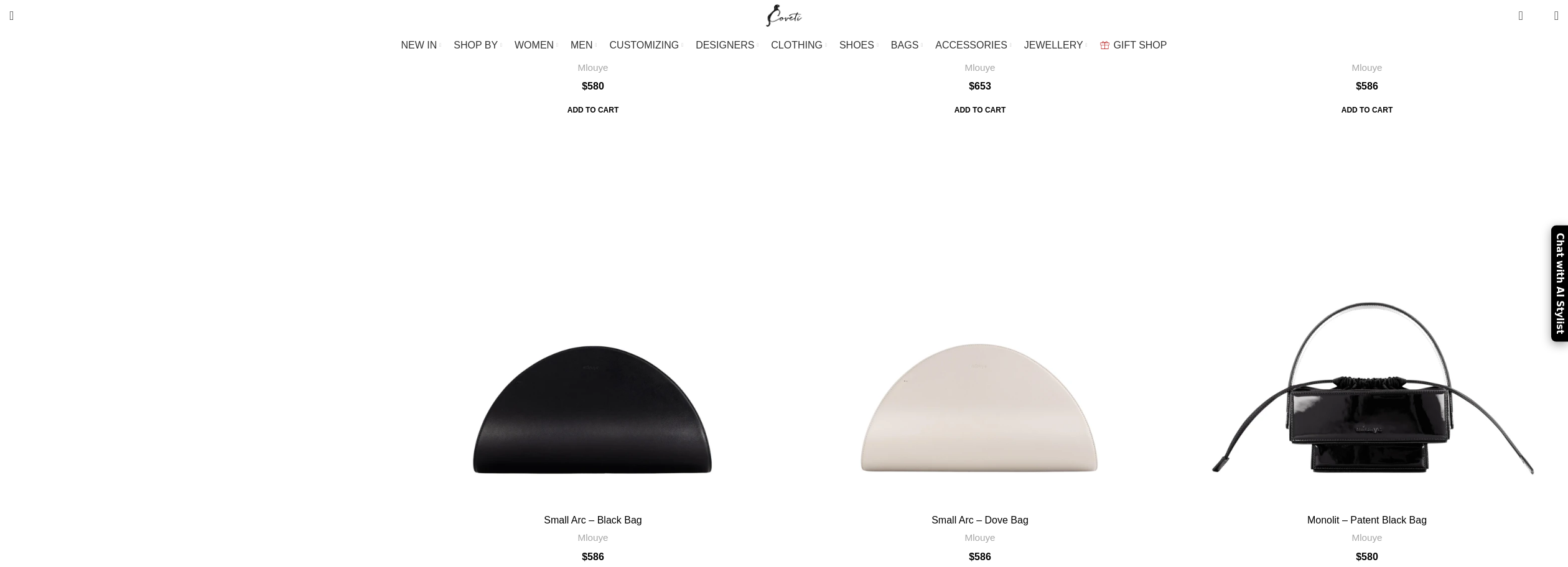
scroll to position [3661, 0]
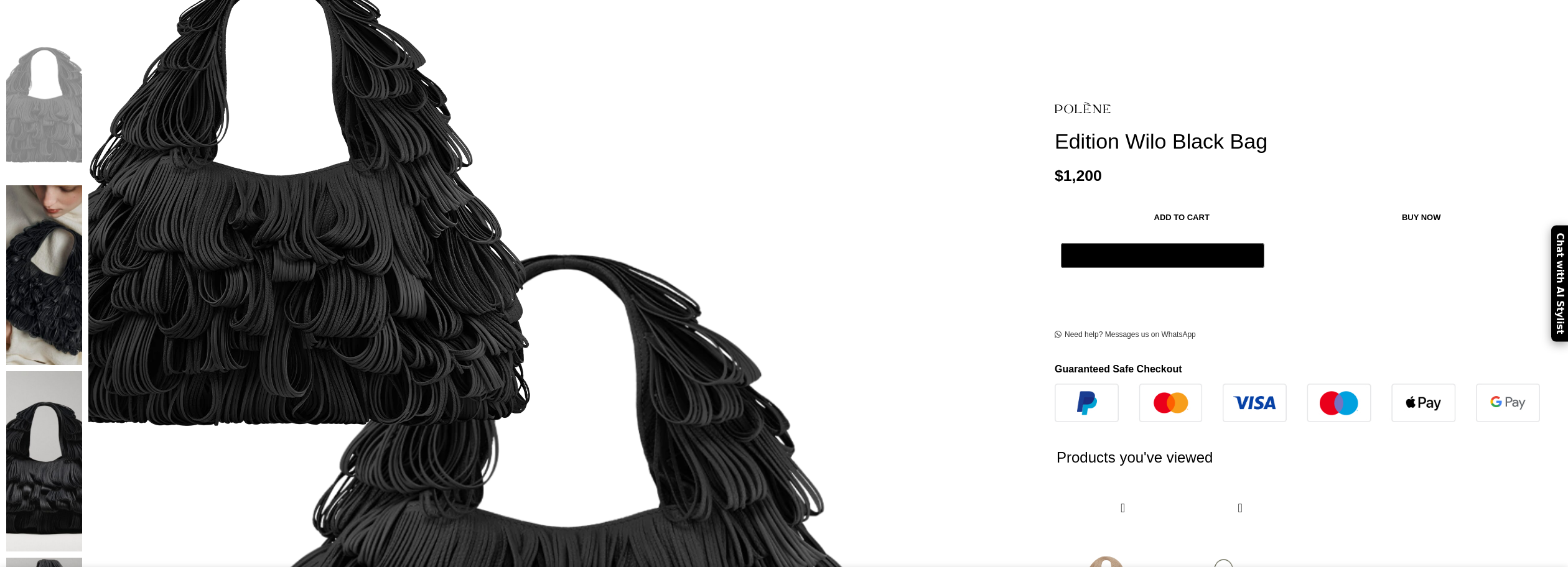
scroll to position [248, 0]
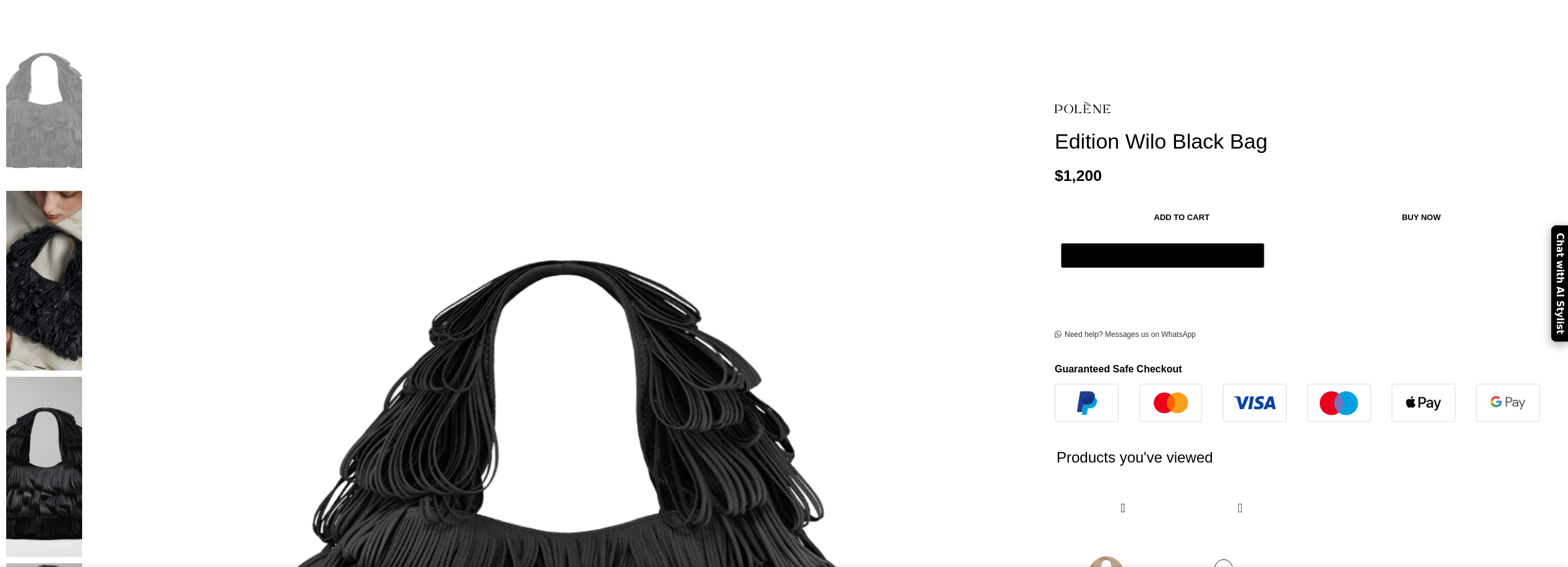
click at [83, 26] on img at bounding box center [44, 95] width 76 height 181
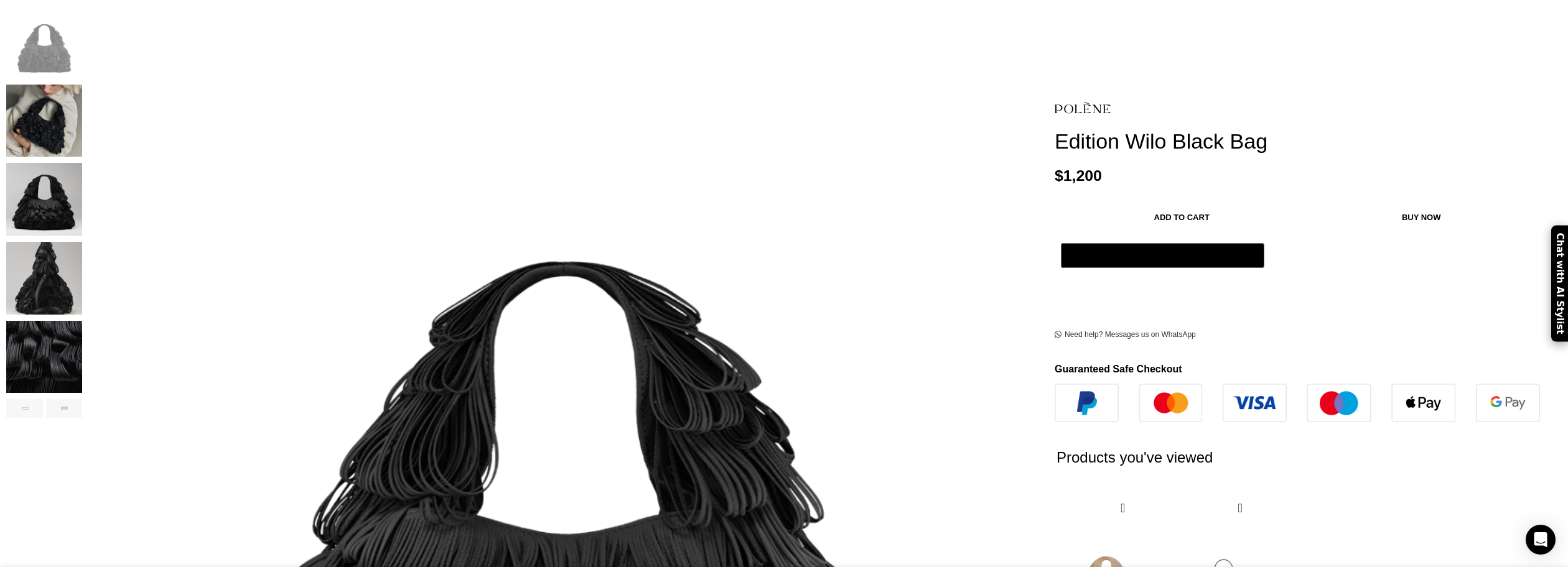
click at [83, 99] on img "2 / 6" at bounding box center [44, 120] width 76 height 73
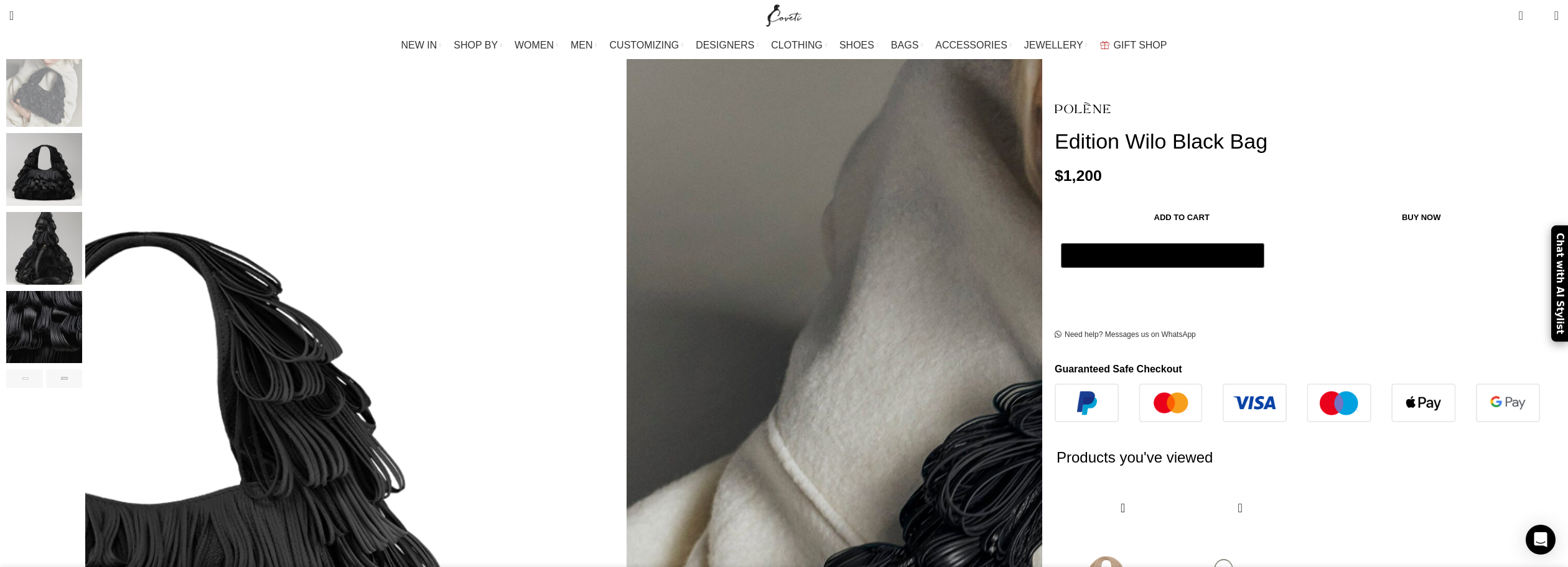
scroll to position [248, 0]
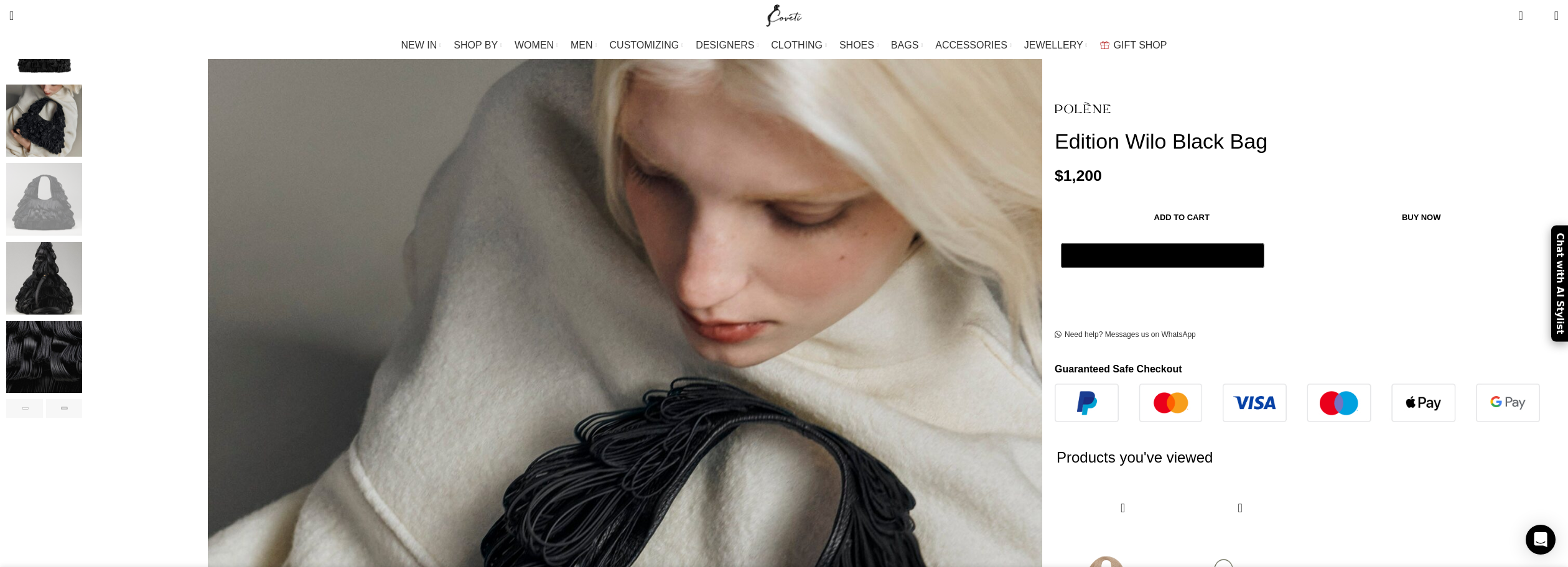
scroll to position [0, 262]
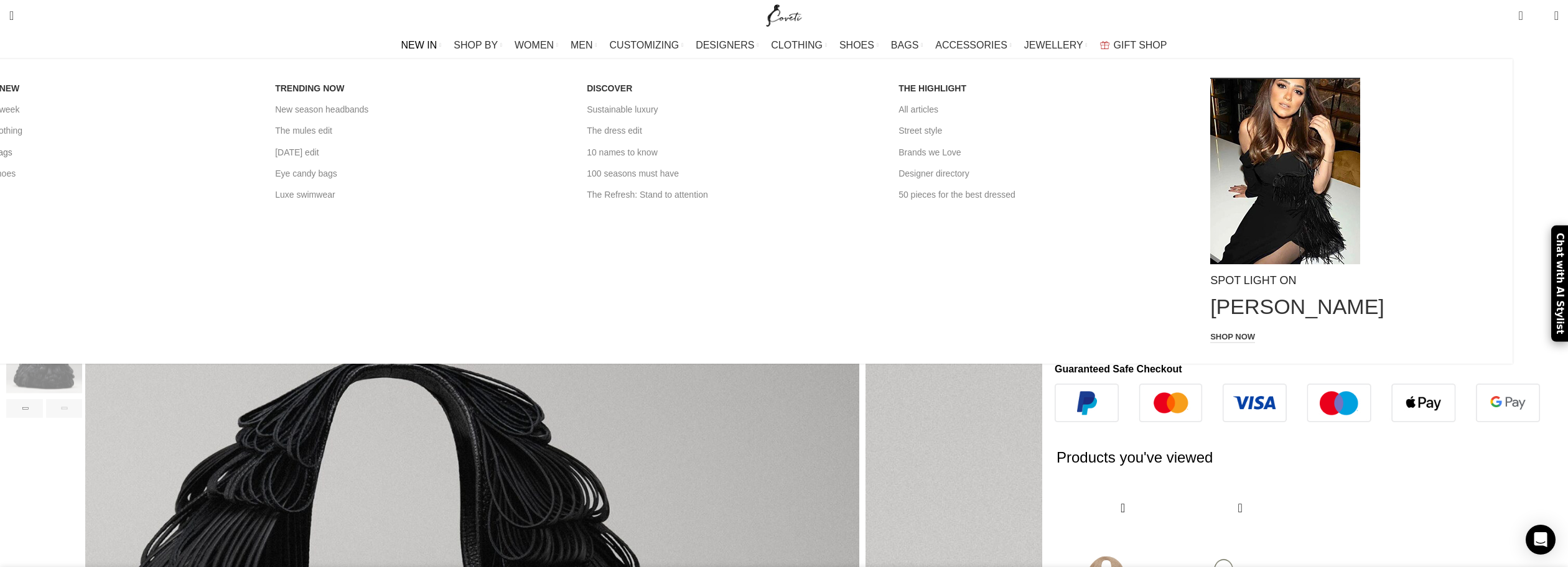
scroll to position [0, 524]
click at [256, 148] on link "New in Bags" at bounding box center [110, 153] width 293 height 21
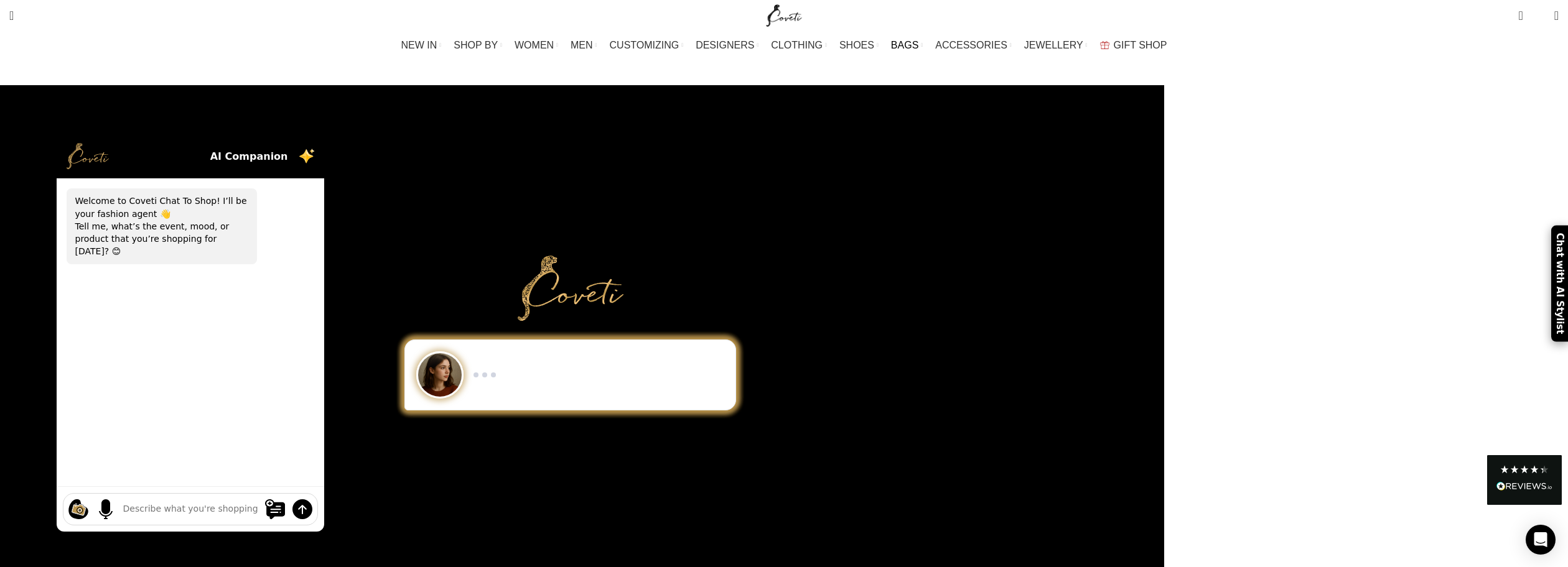
click at [900, 45] on span "BAGS" at bounding box center [904, 45] width 27 height 11
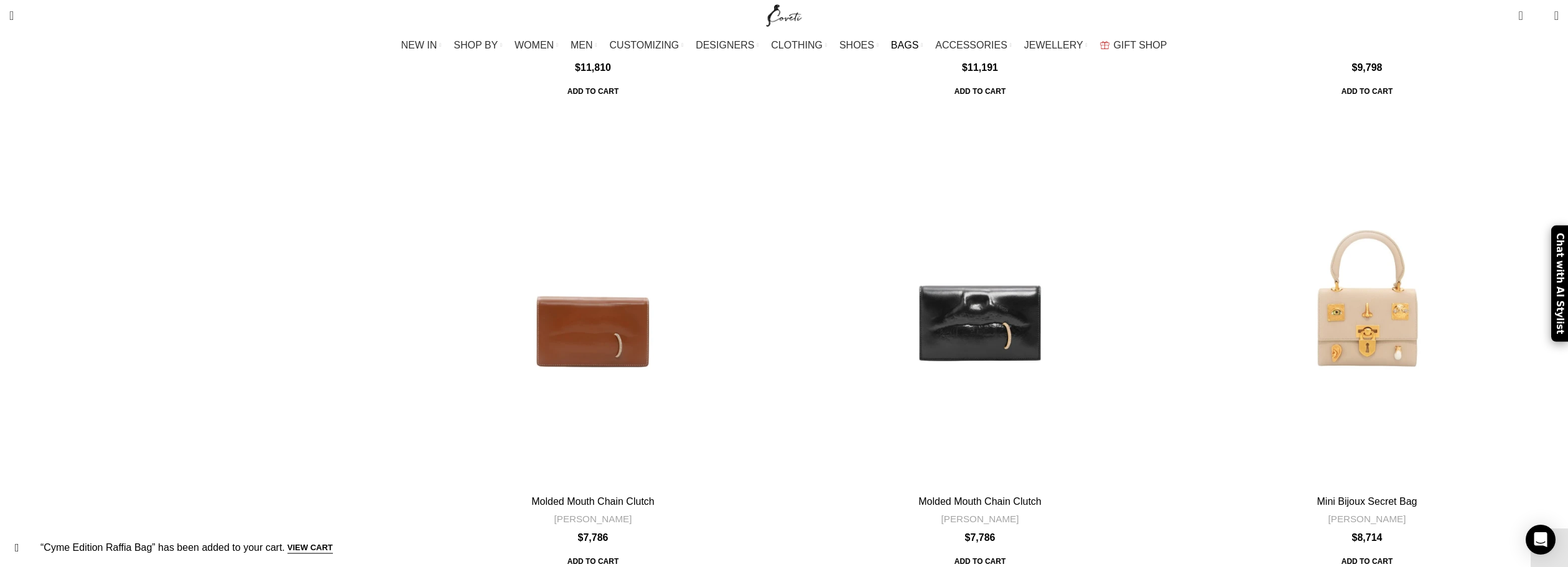
scroll to position [1618, 0]
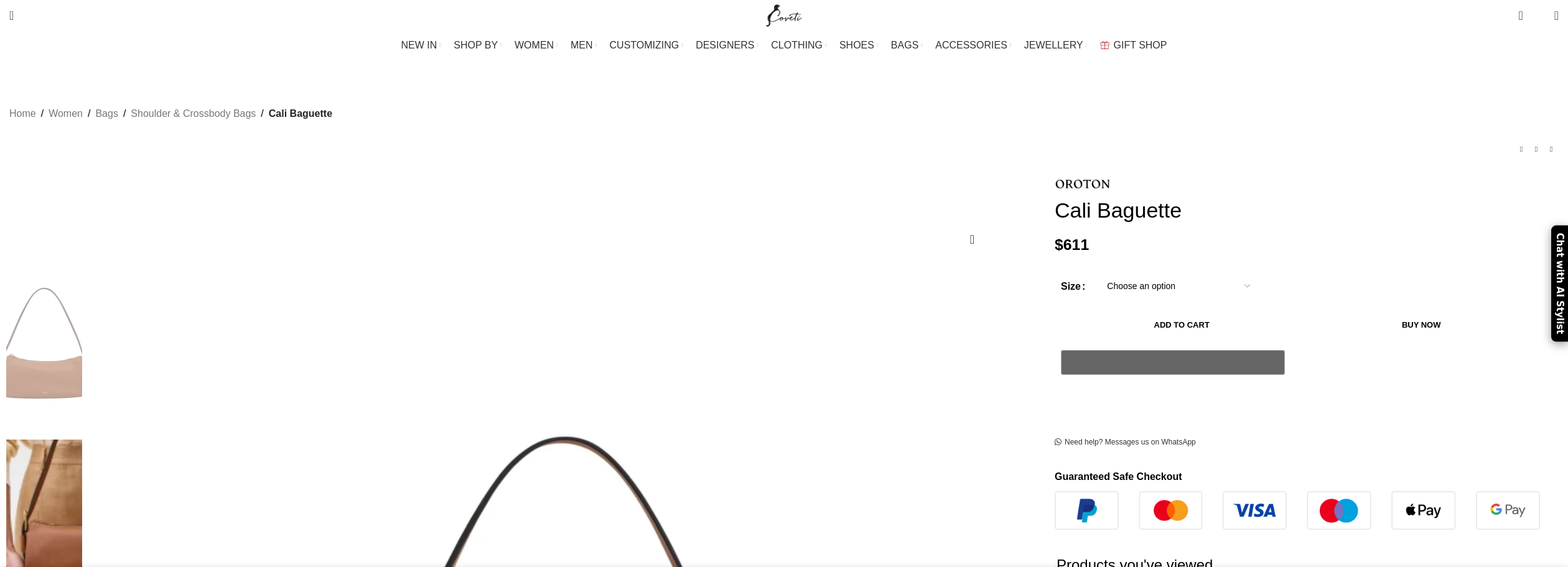
scroll to position [248, 0]
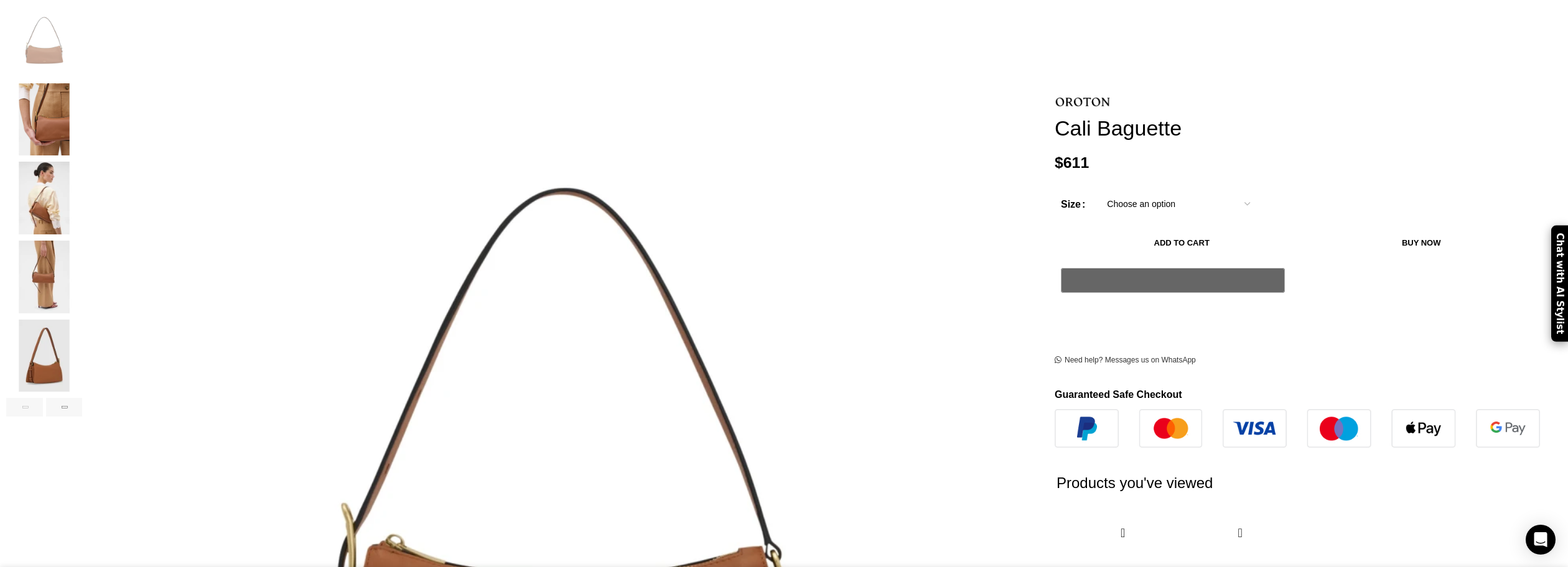
click at [83, 348] on img "5 / 6" at bounding box center [44, 355] width 76 height 73
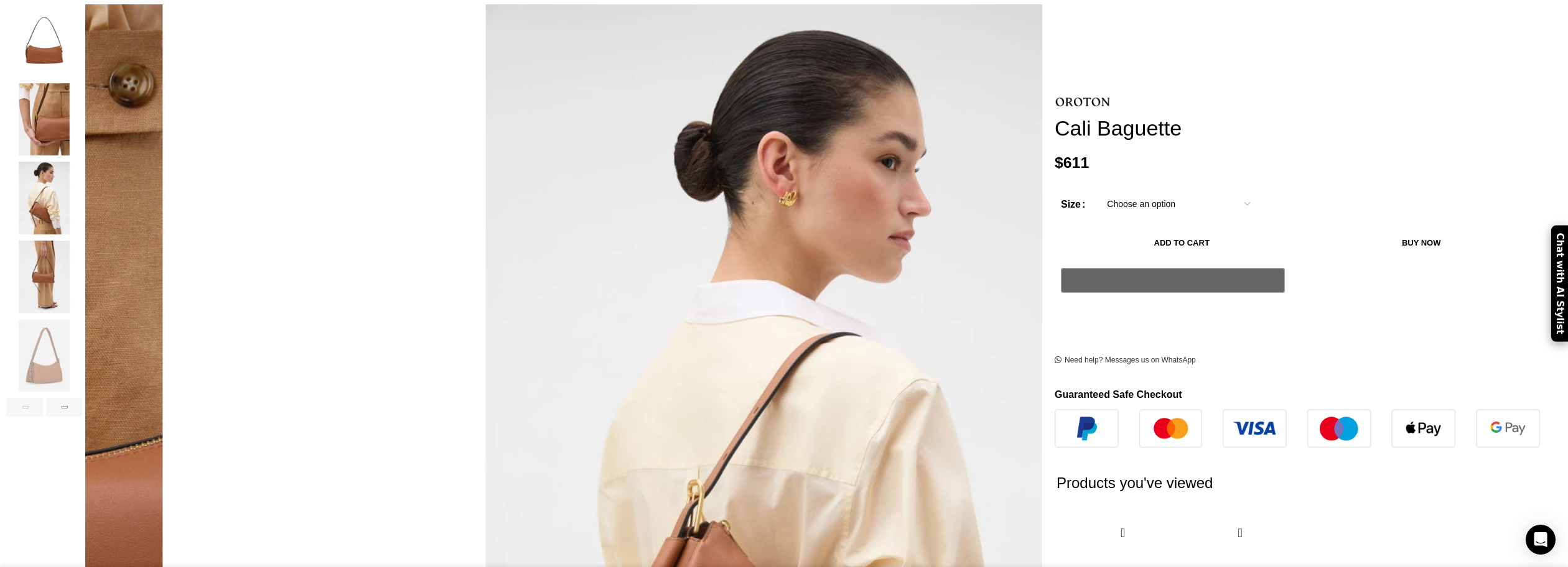
scroll to position [0, 132]
click at [83, 258] on img "4 / 6" at bounding box center [44, 278] width 76 height 73
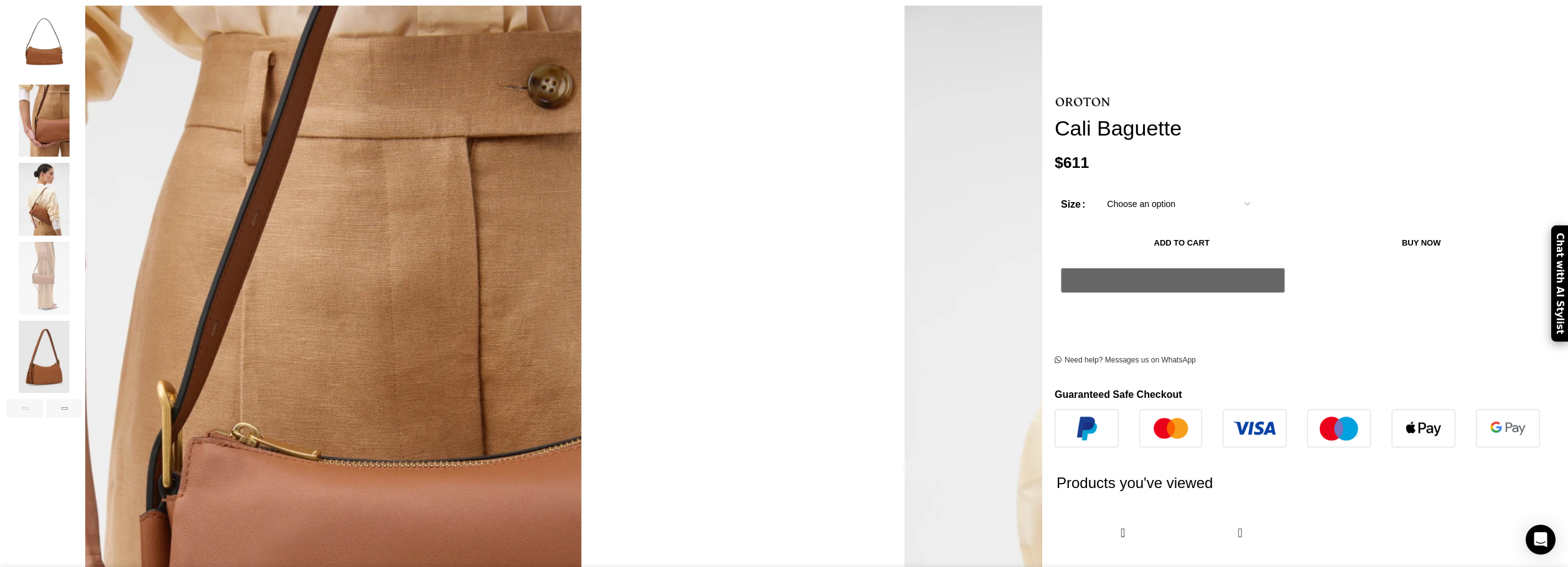
click at [83, 193] on img "3 / 6" at bounding box center [44, 199] width 76 height 73
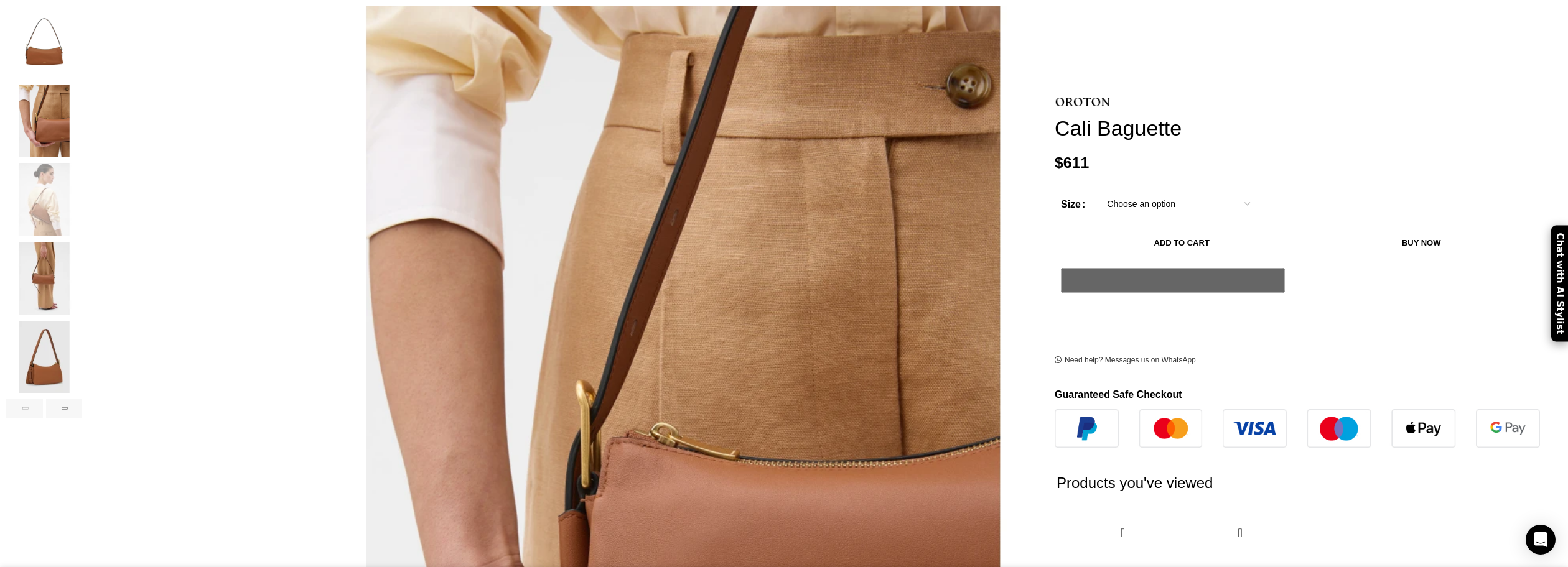
scroll to position [0, 393]
click at [83, 47] on img "1 / 6" at bounding box center [44, 41] width 76 height 73
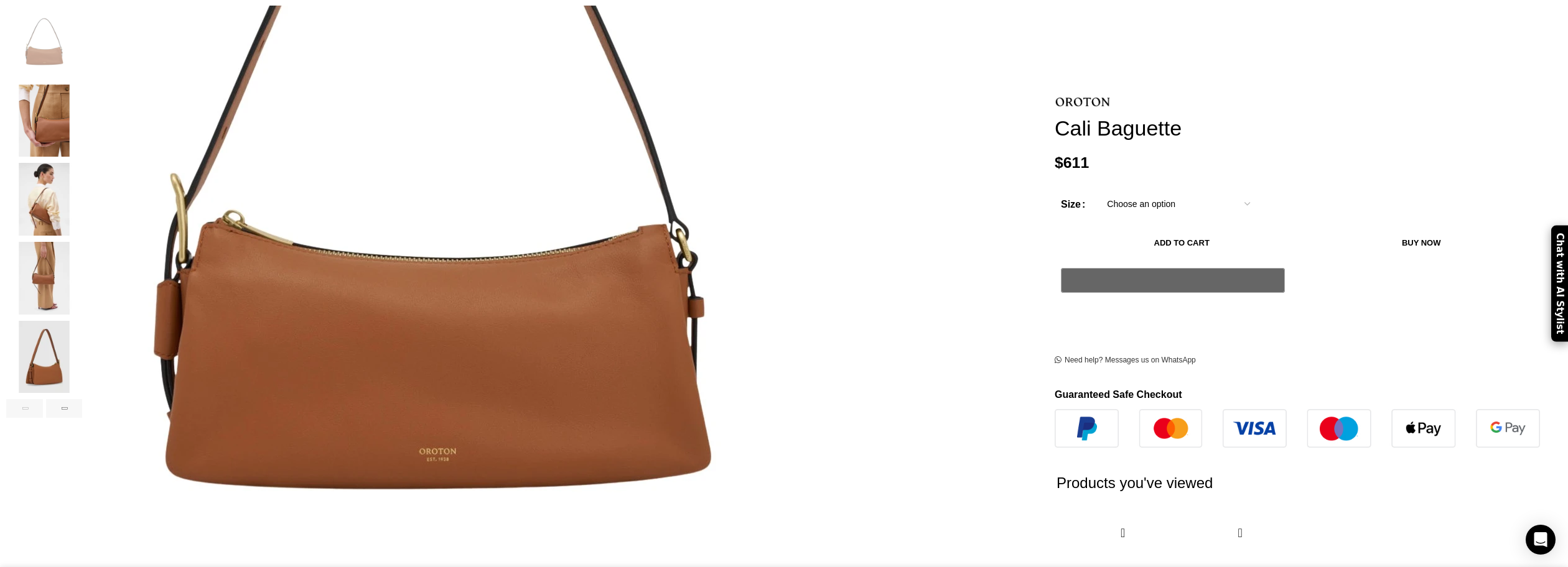
scroll to position [0, 524]
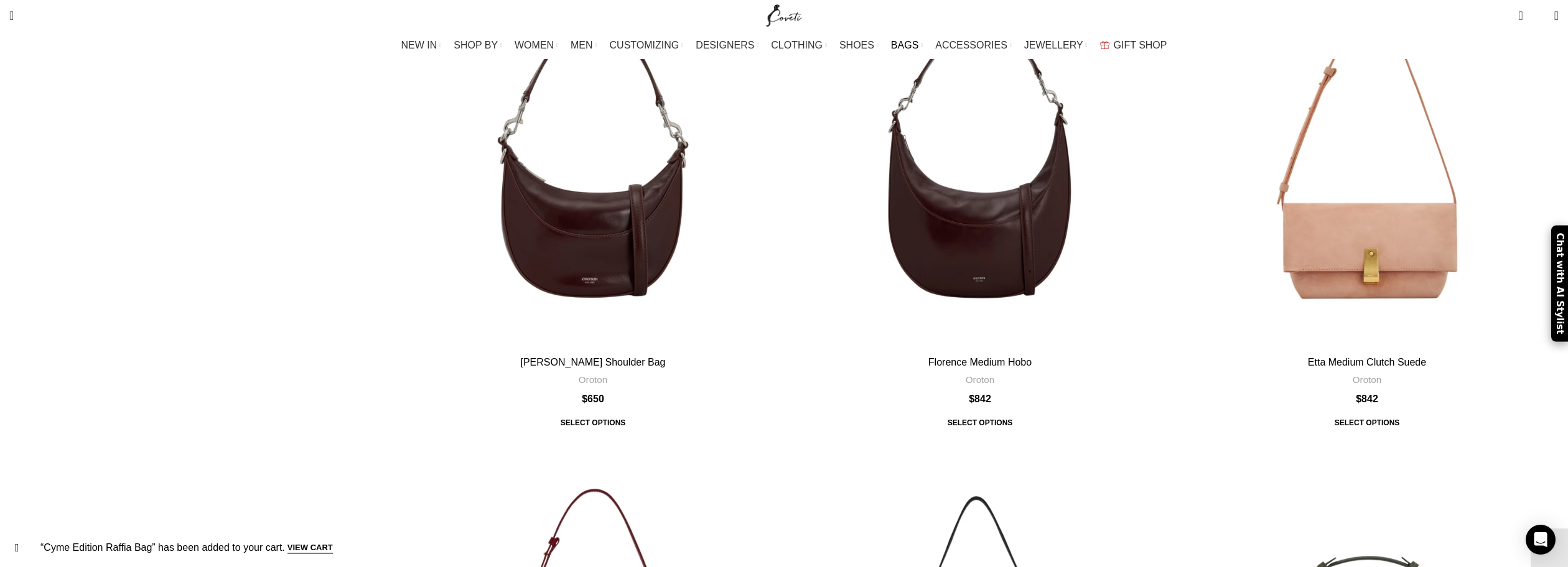
scroll to position [4230, 0]
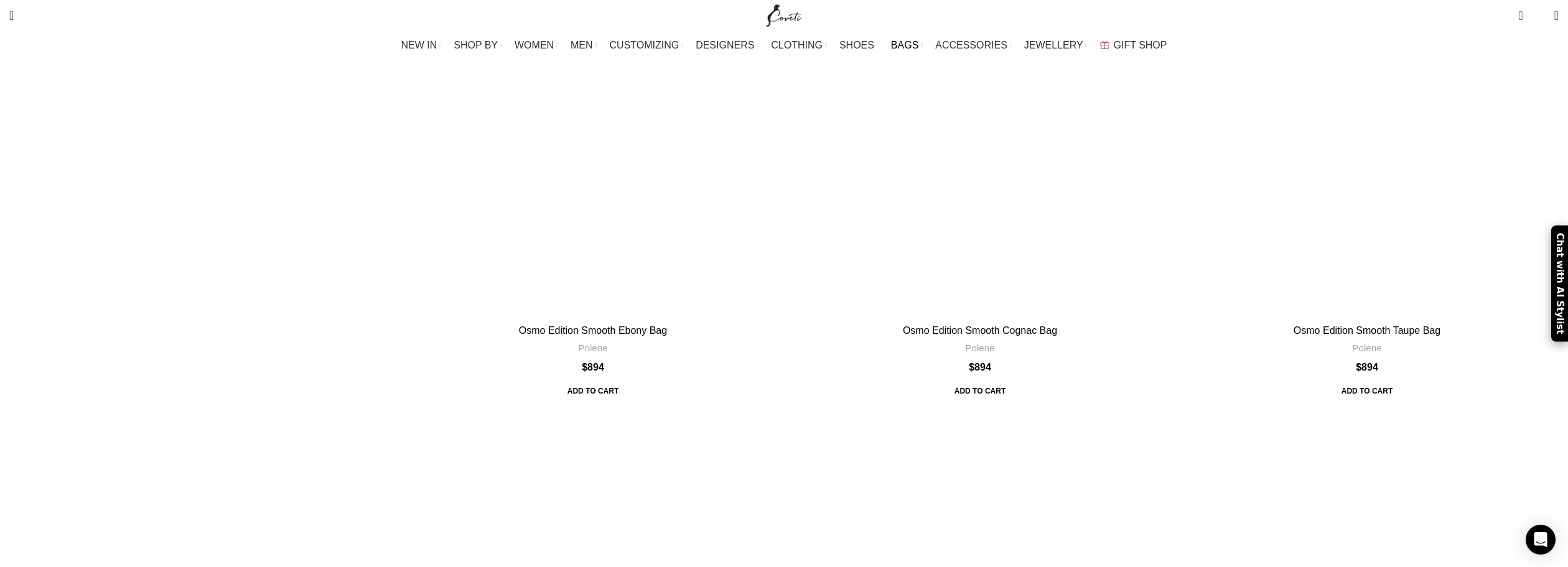
scroll to position [4106, 0]
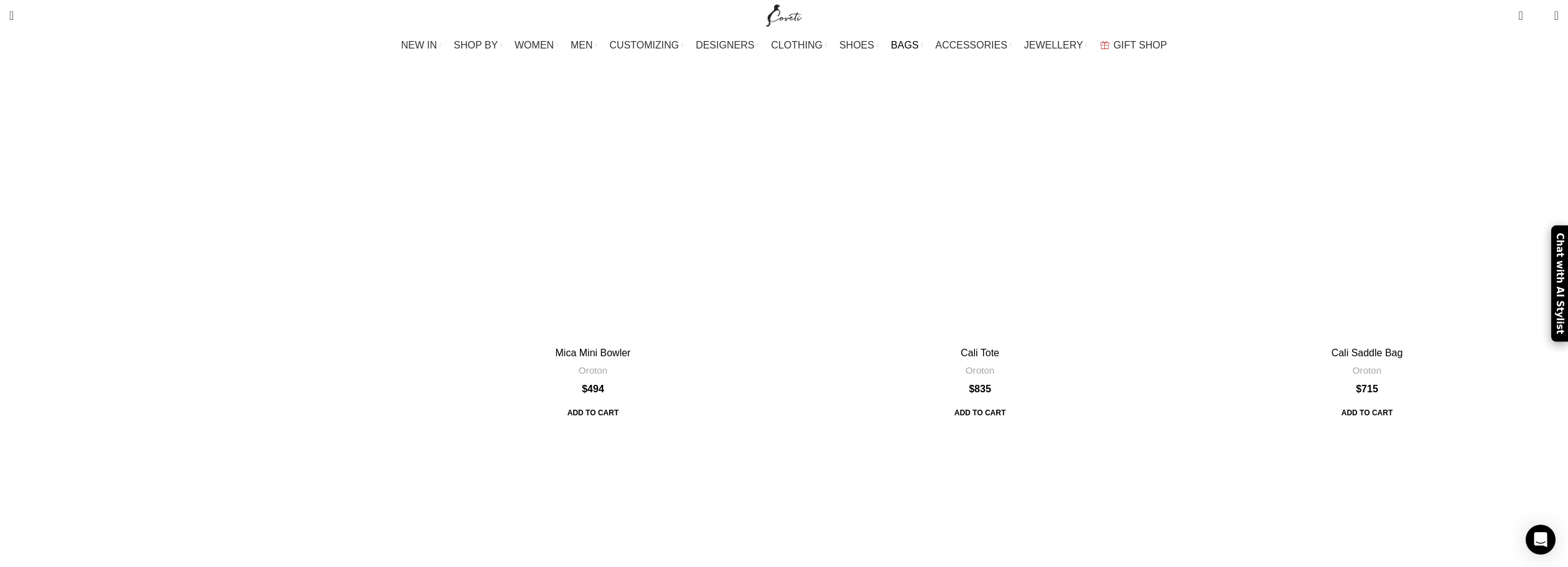
scroll to position [3732, 0]
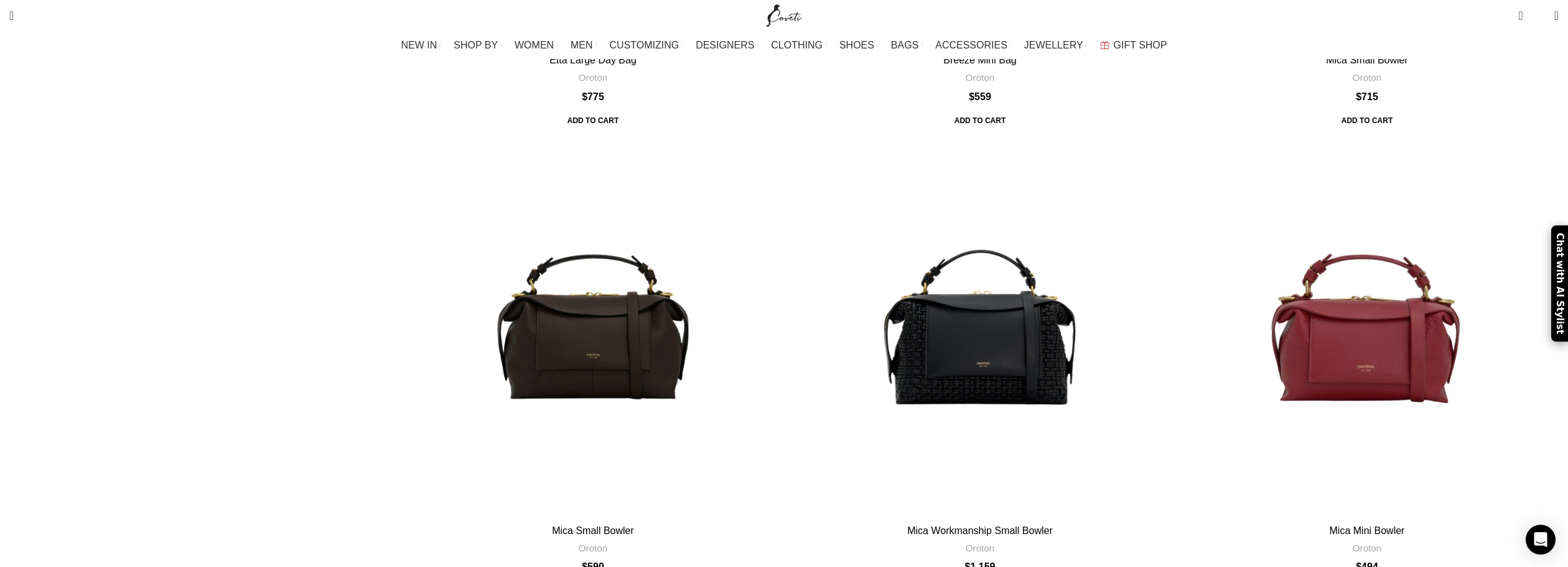
scroll to position [3359, 0]
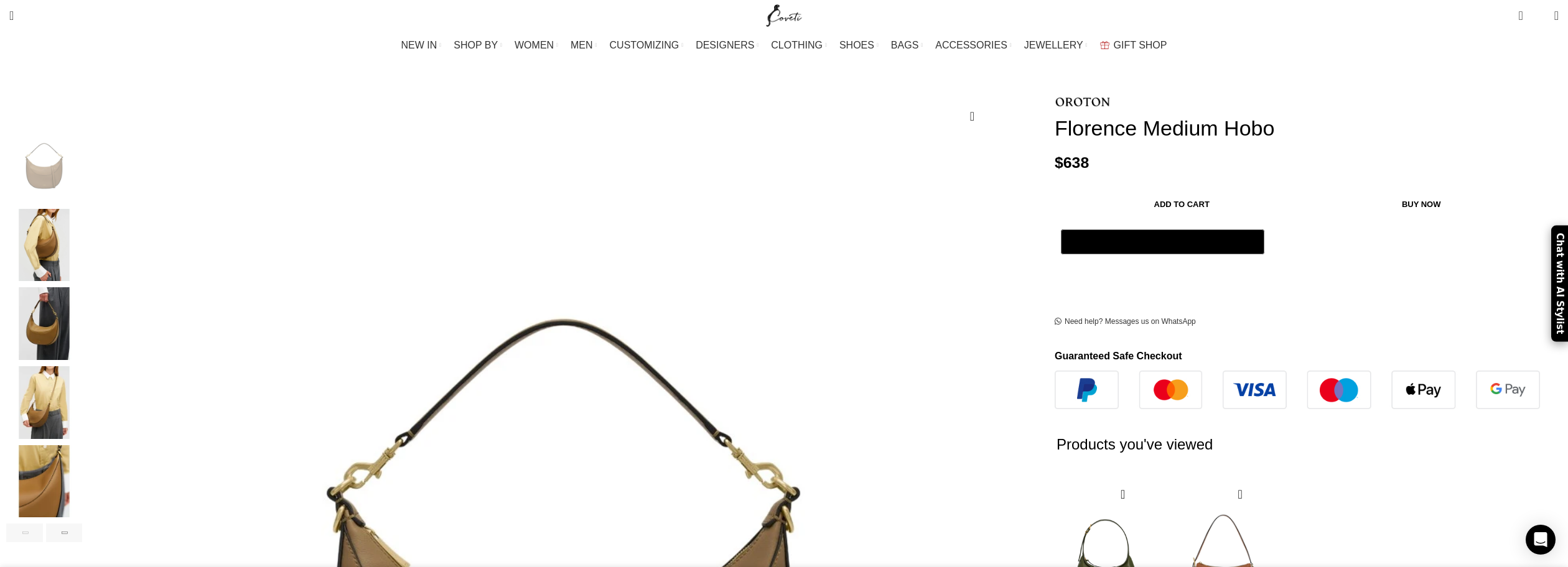
scroll to position [0, 132]
click at [83, 382] on img "4 / 7" at bounding box center [44, 402] width 76 height 73
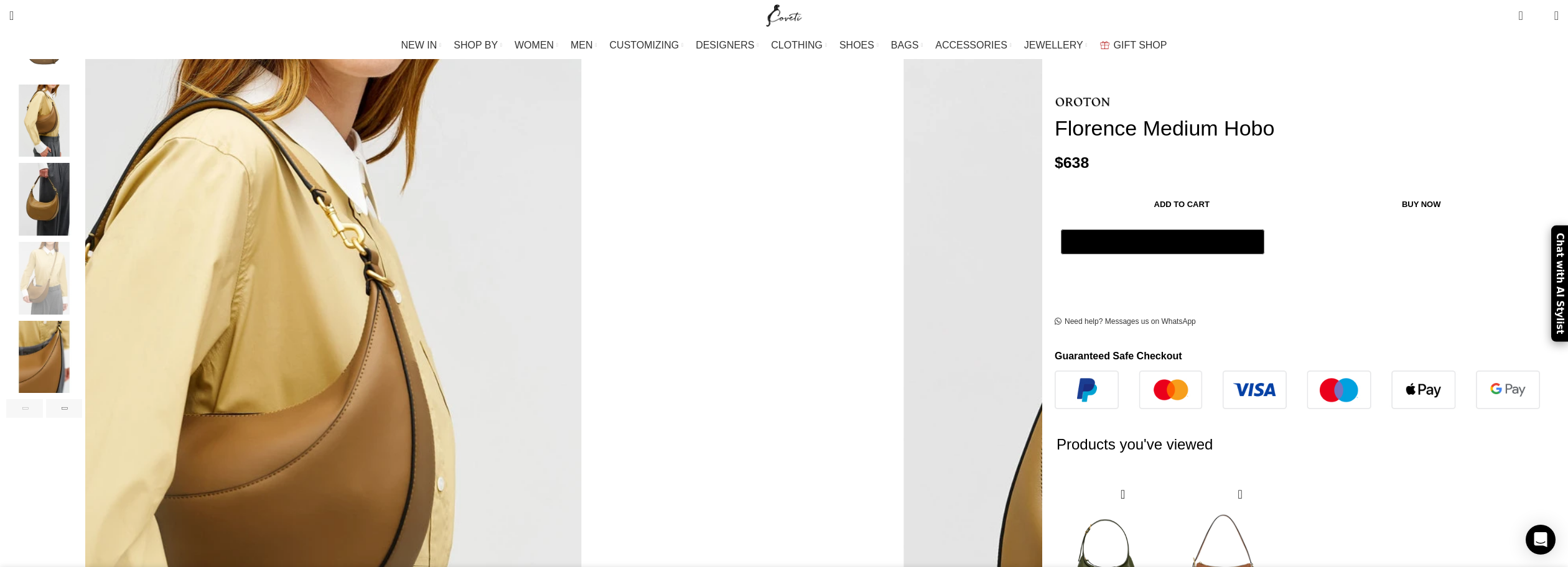
scroll to position [0, 393]
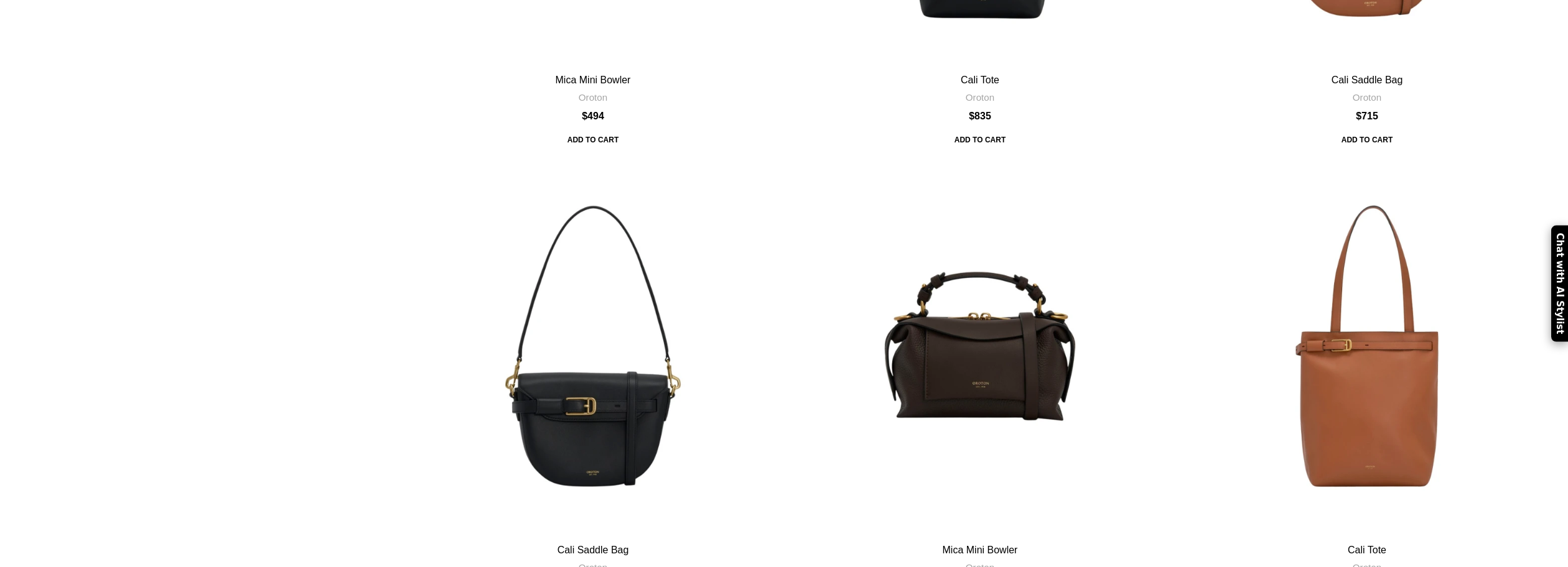
scroll to position [3981, 0]
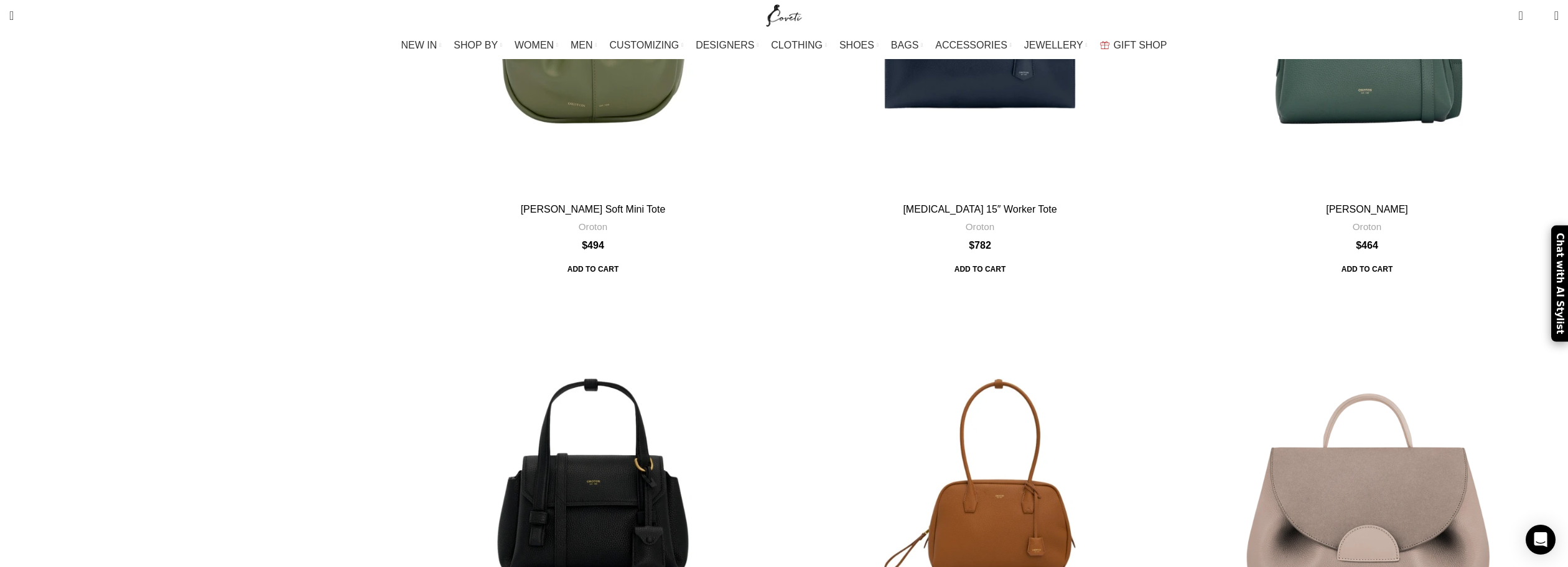
scroll to position [1493, 0]
